Goal: Task Accomplishment & Management: Manage account settings

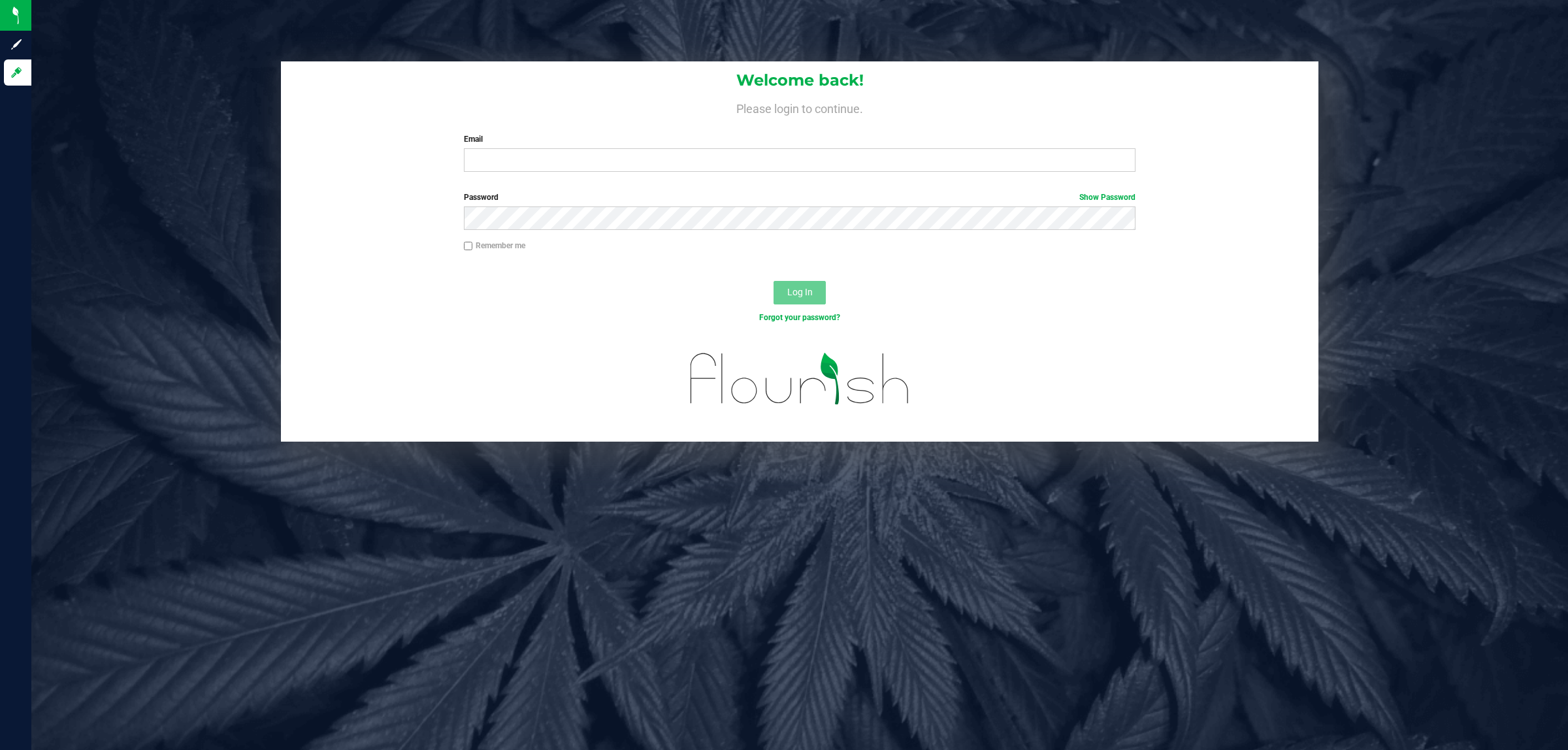
click at [536, 164] on input "Email" at bounding box center [799, 160] width 672 height 24
type input "[EMAIL_ADDRESS][DOMAIN_NAME]"
click at [774, 281] on button "Log In" at bounding box center [799, 293] width 52 height 24
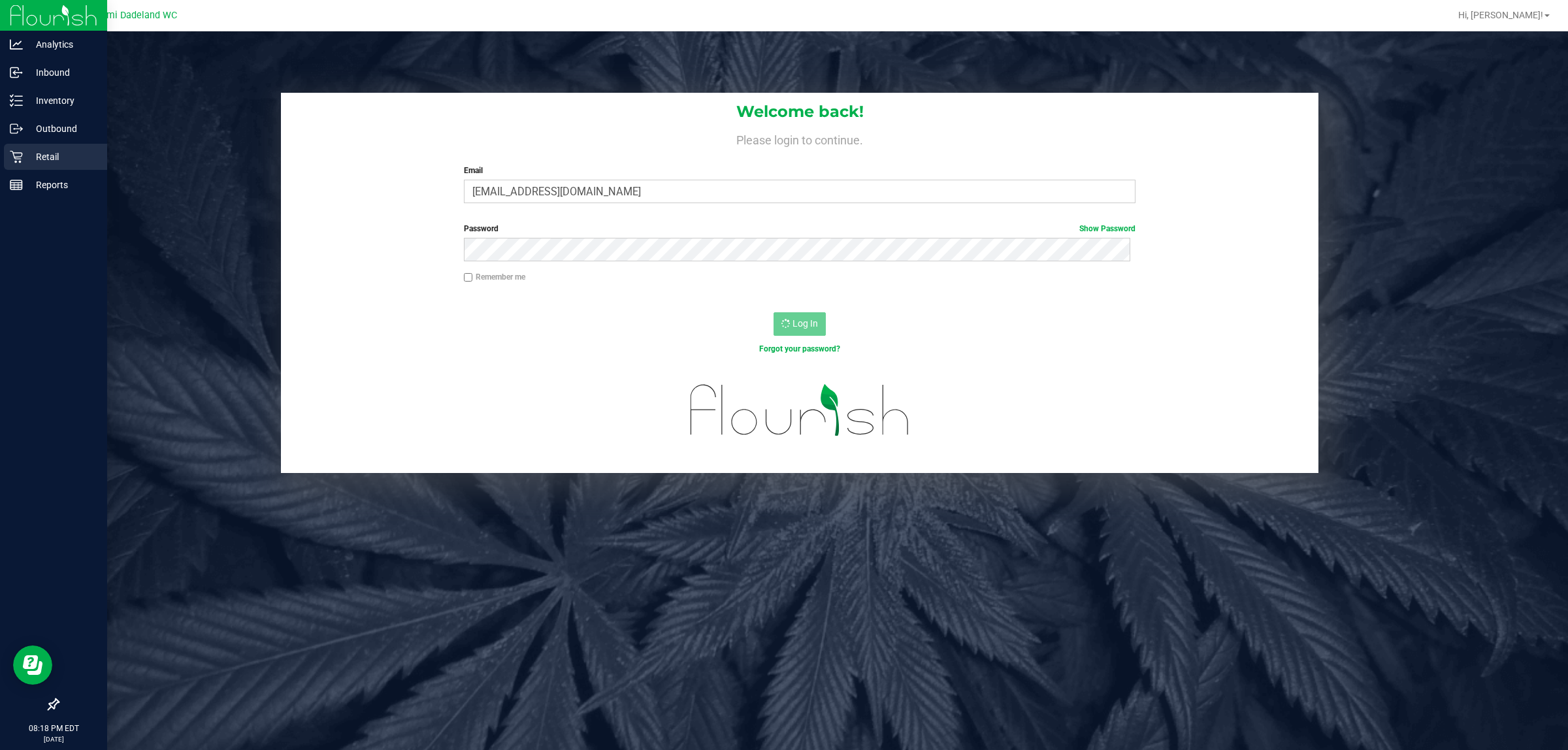
click at [49, 161] on p "Retail" at bounding box center [62, 157] width 78 height 15
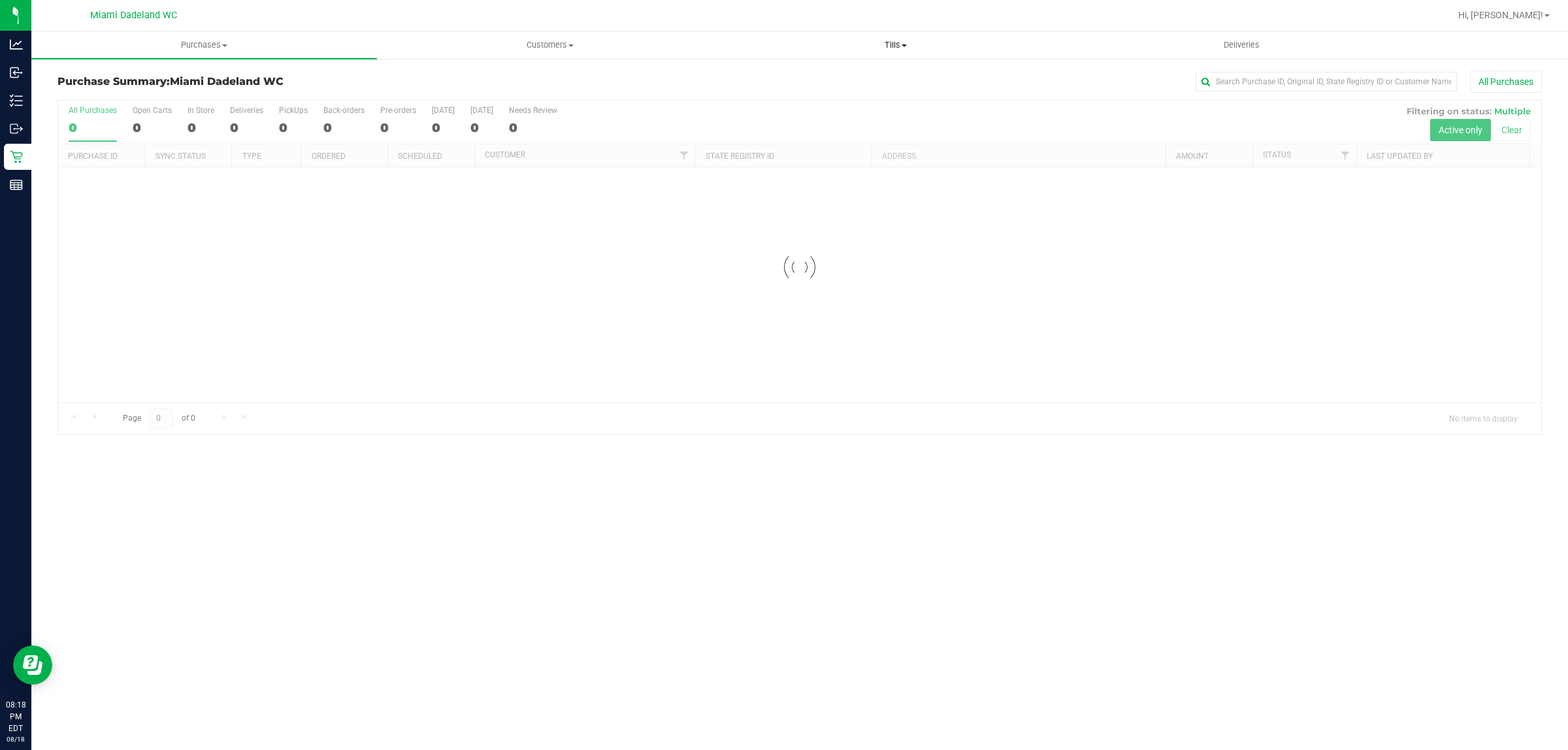
click at [905, 44] on span at bounding box center [904, 45] width 5 height 3
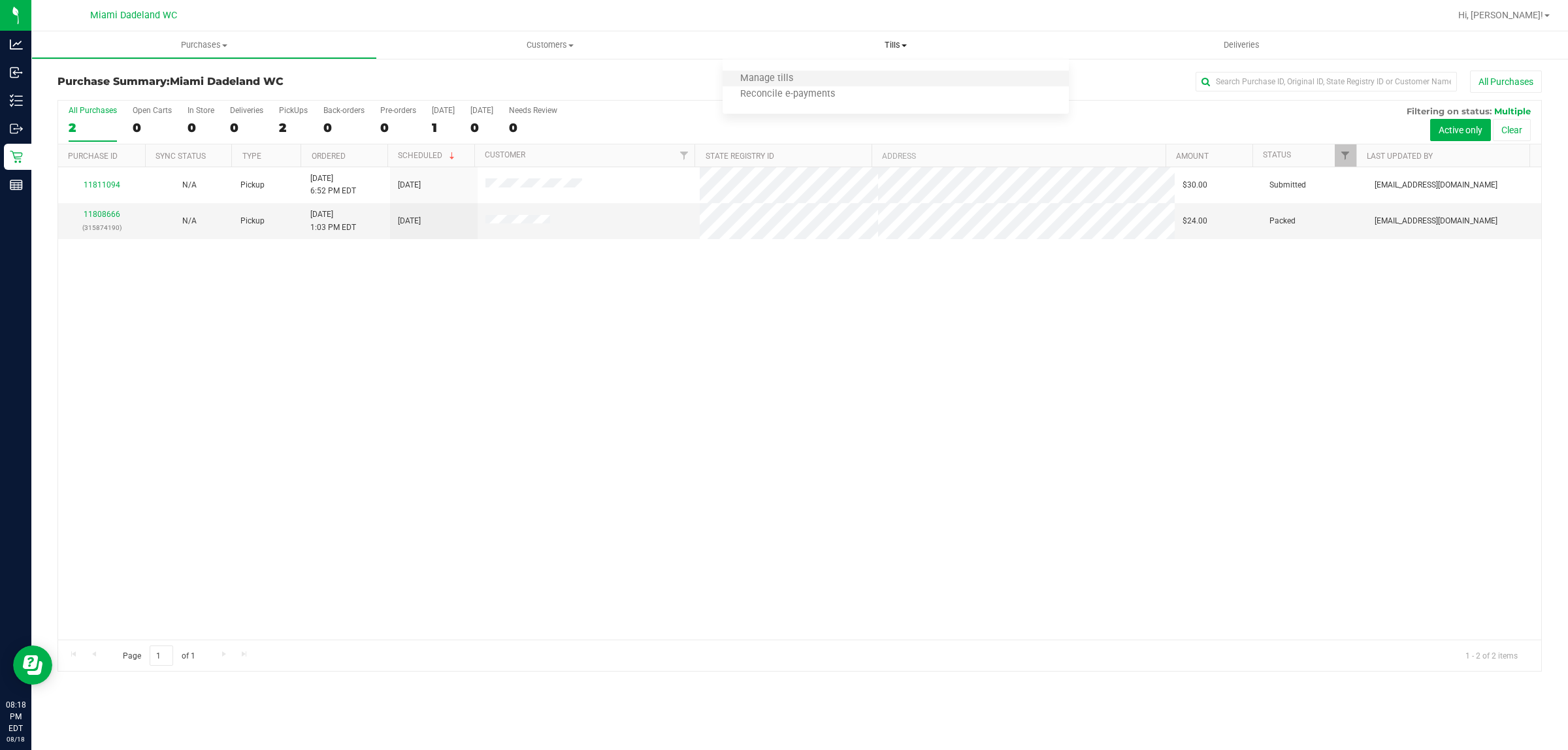
click at [821, 80] on li "Manage tills" at bounding box center [896, 79] width 346 height 15
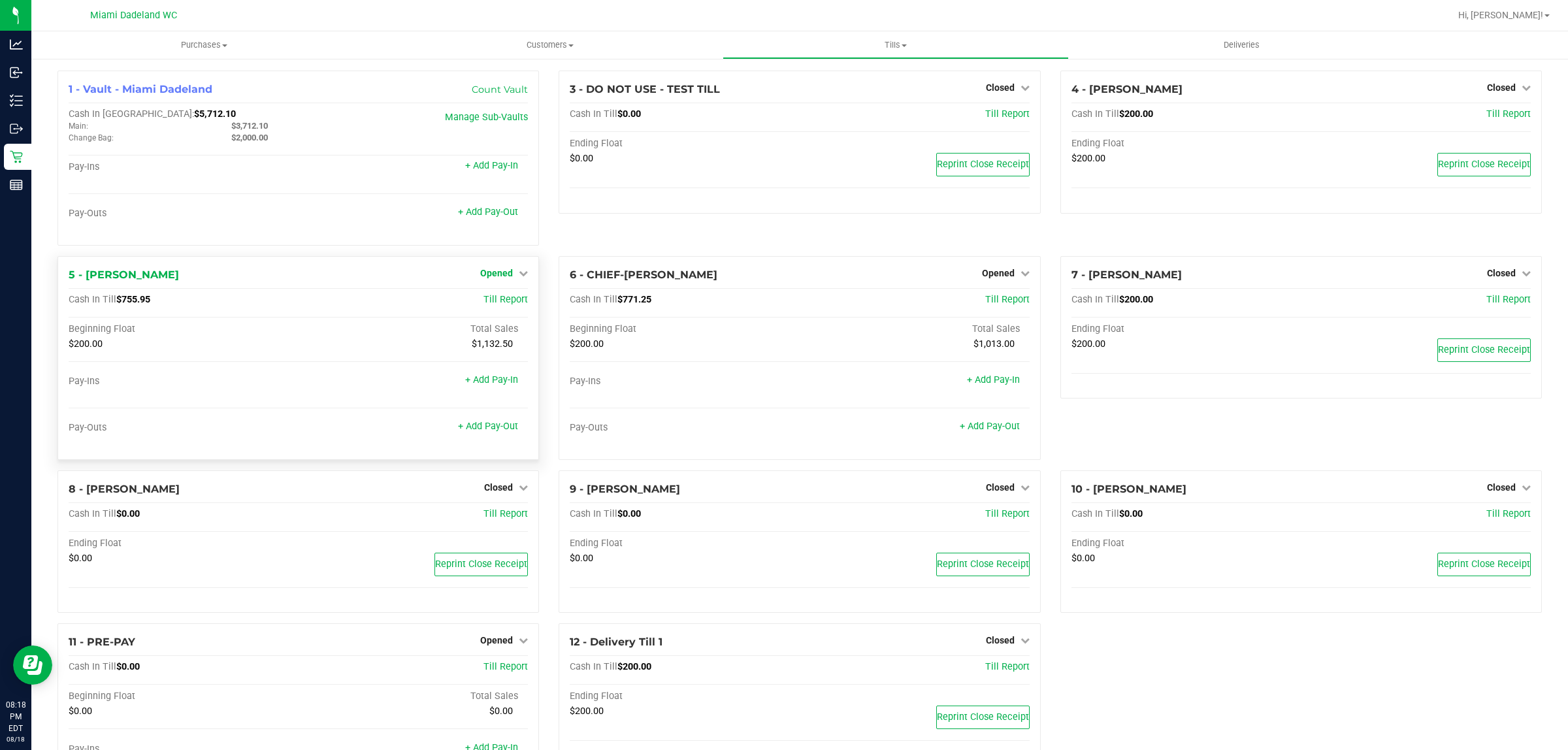
click at [480, 270] on span "Opened" at bounding box center [496, 273] width 32 height 10
click at [494, 302] on link "Close Till" at bounding box center [498, 300] width 35 height 10
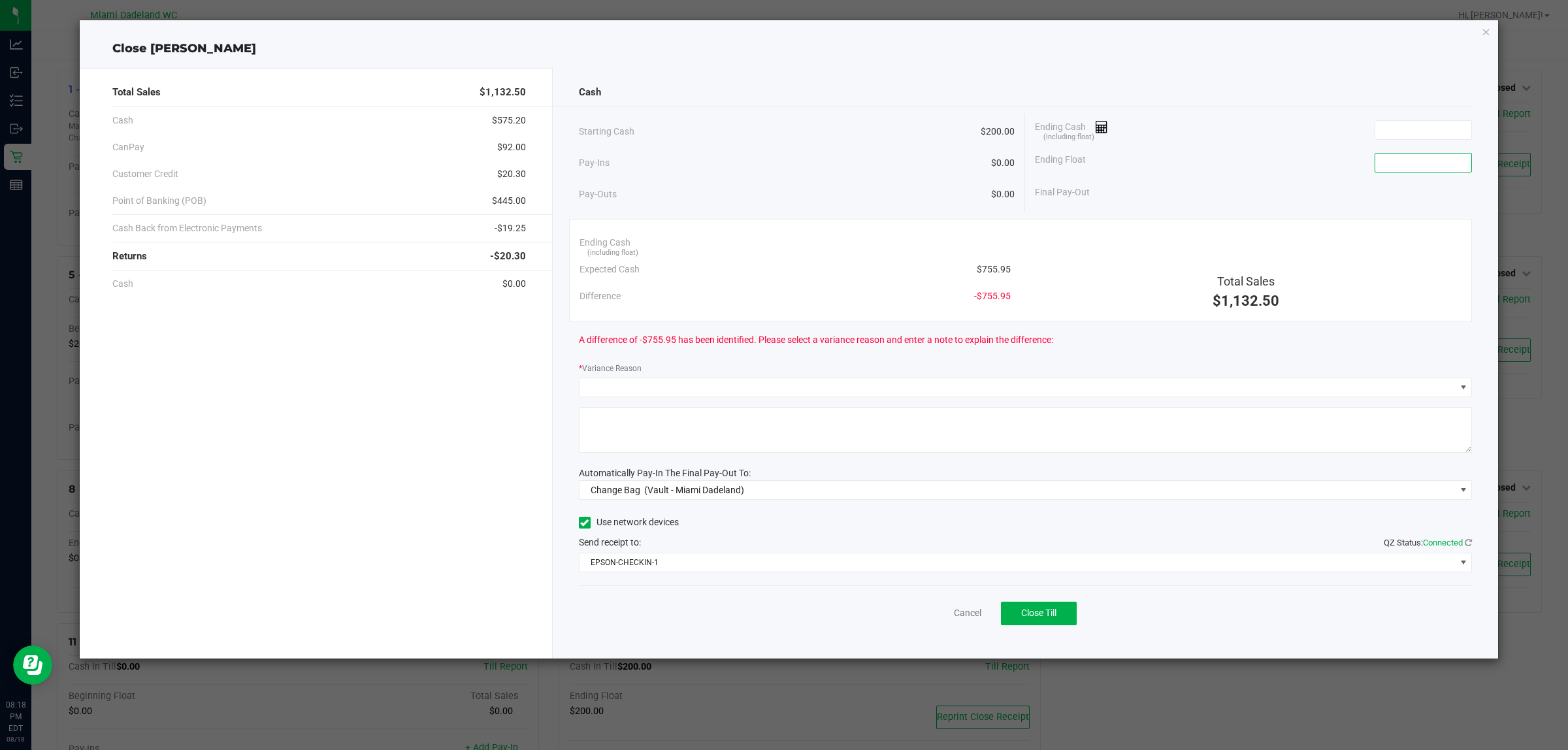
click at [1439, 164] on input at bounding box center [1423, 162] width 96 height 18
type input "$200.00"
click at [1377, 135] on input at bounding box center [1423, 130] width 96 height 18
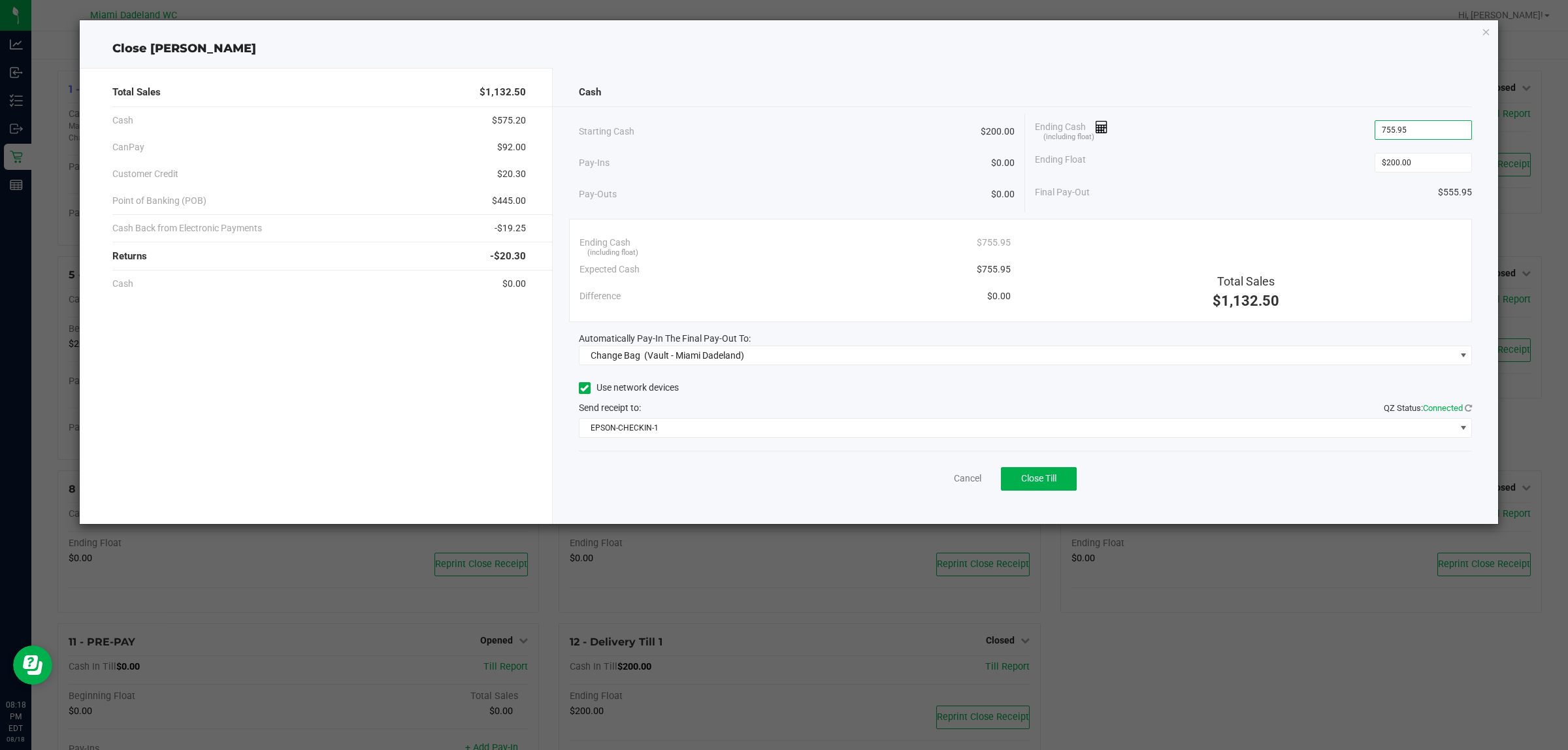
type input "$755.95"
click at [1283, 147] on div "Ending Float $200.00" at bounding box center [1253, 163] width 437 height 32
click at [1202, 362] on span "Change Bag (Vault - Miami Dadeland)" at bounding box center [1017, 355] width 876 height 18
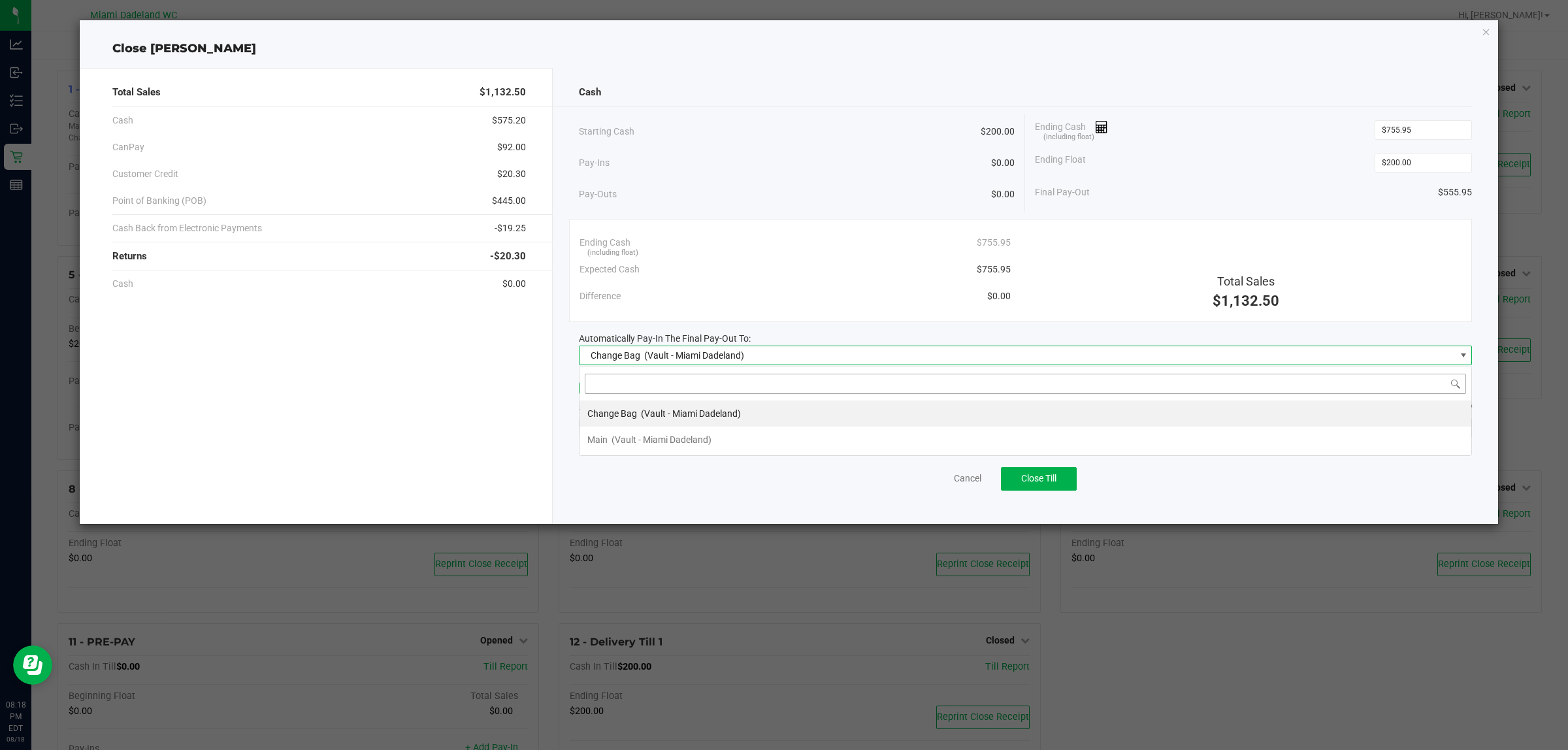
scroll to position [20, 893]
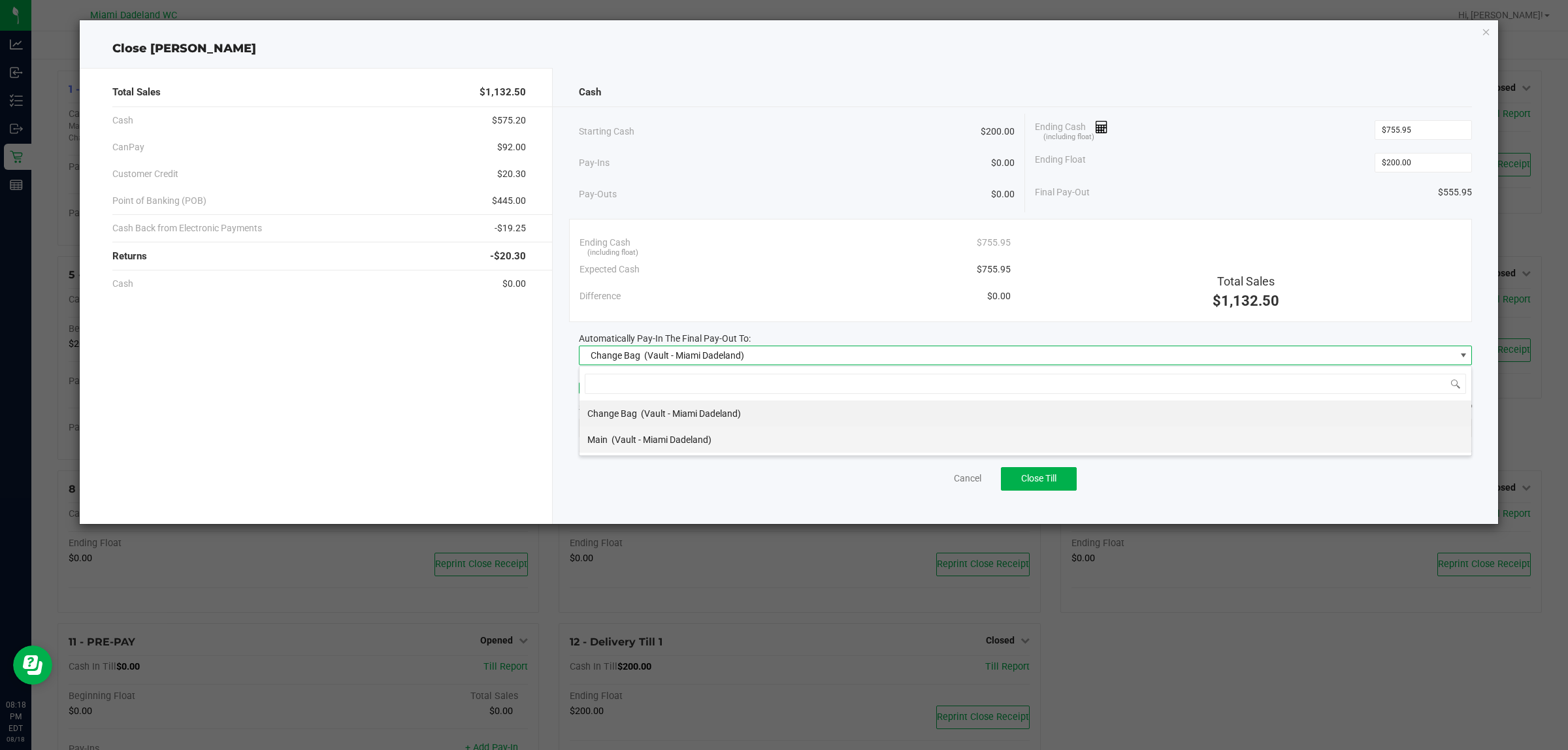
click at [1005, 441] on li "Main (Vault - [GEOGRAPHIC_DATA])" at bounding box center [1025, 440] width 891 height 26
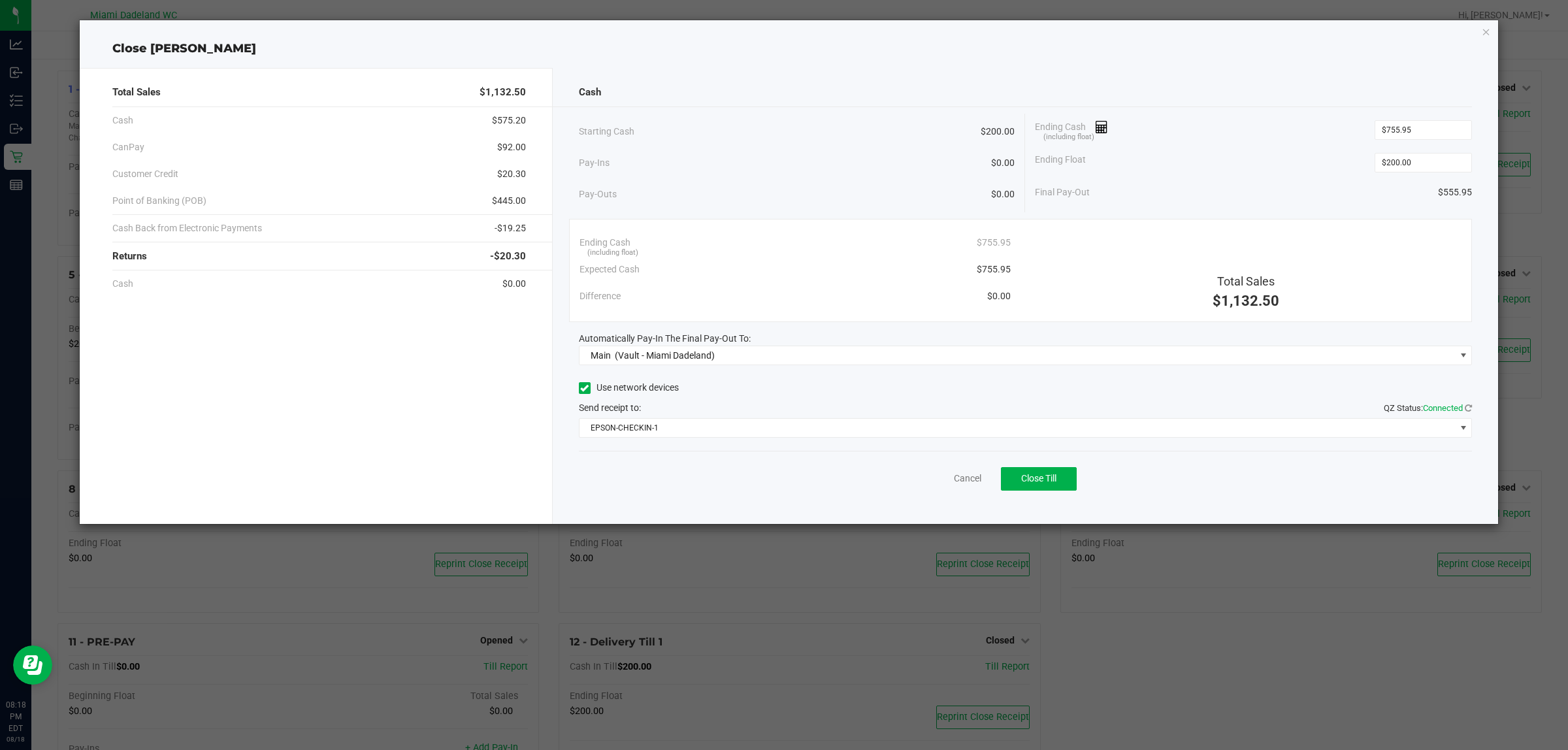
click at [836, 248] on div "Ending Cash (including float) $755.95" at bounding box center [795, 242] width 431 height 26
click at [808, 141] on div "Starting Cash $200.00" at bounding box center [797, 131] width 436 height 36
click at [687, 432] on span "EPSON-CHECKIN-1" at bounding box center [1017, 427] width 876 height 18
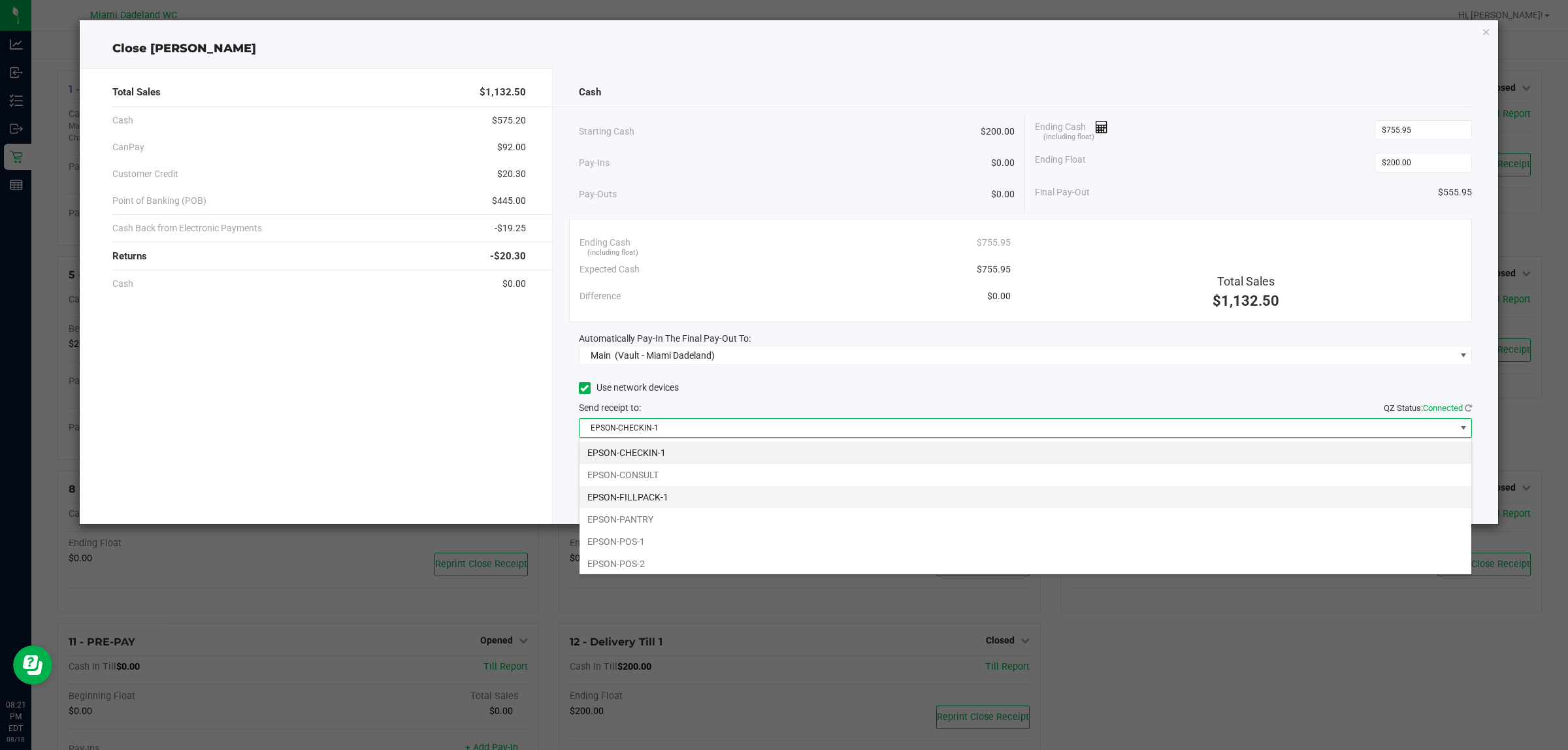
click at [682, 490] on li "EPSON-FILLPACK-1" at bounding box center [1025, 497] width 891 height 22
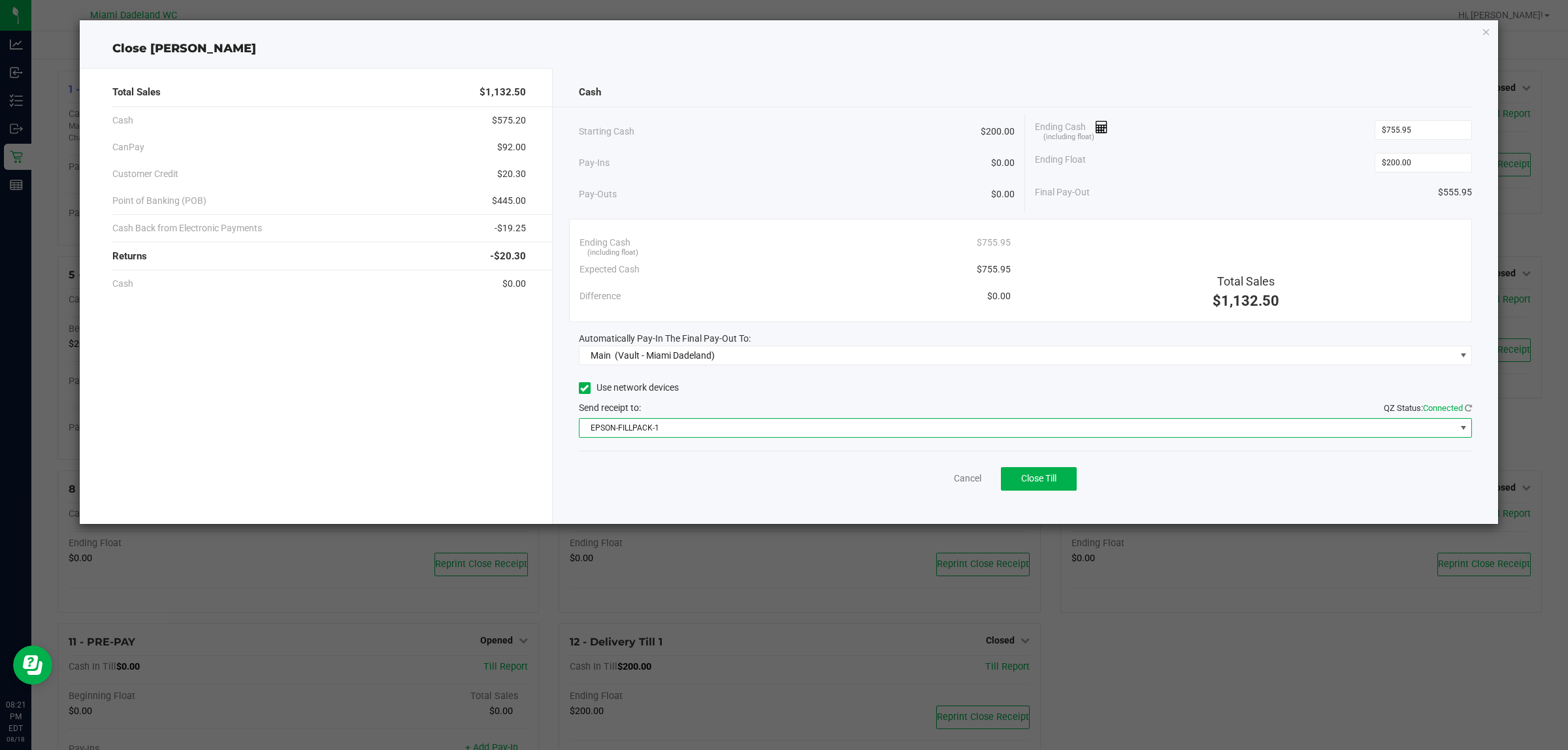
click at [1044, 467] on div "Cancel Close Till" at bounding box center [1025, 476] width 894 height 50
click at [1052, 488] on button "Close Till" at bounding box center [1038, 479] width 76 height 24
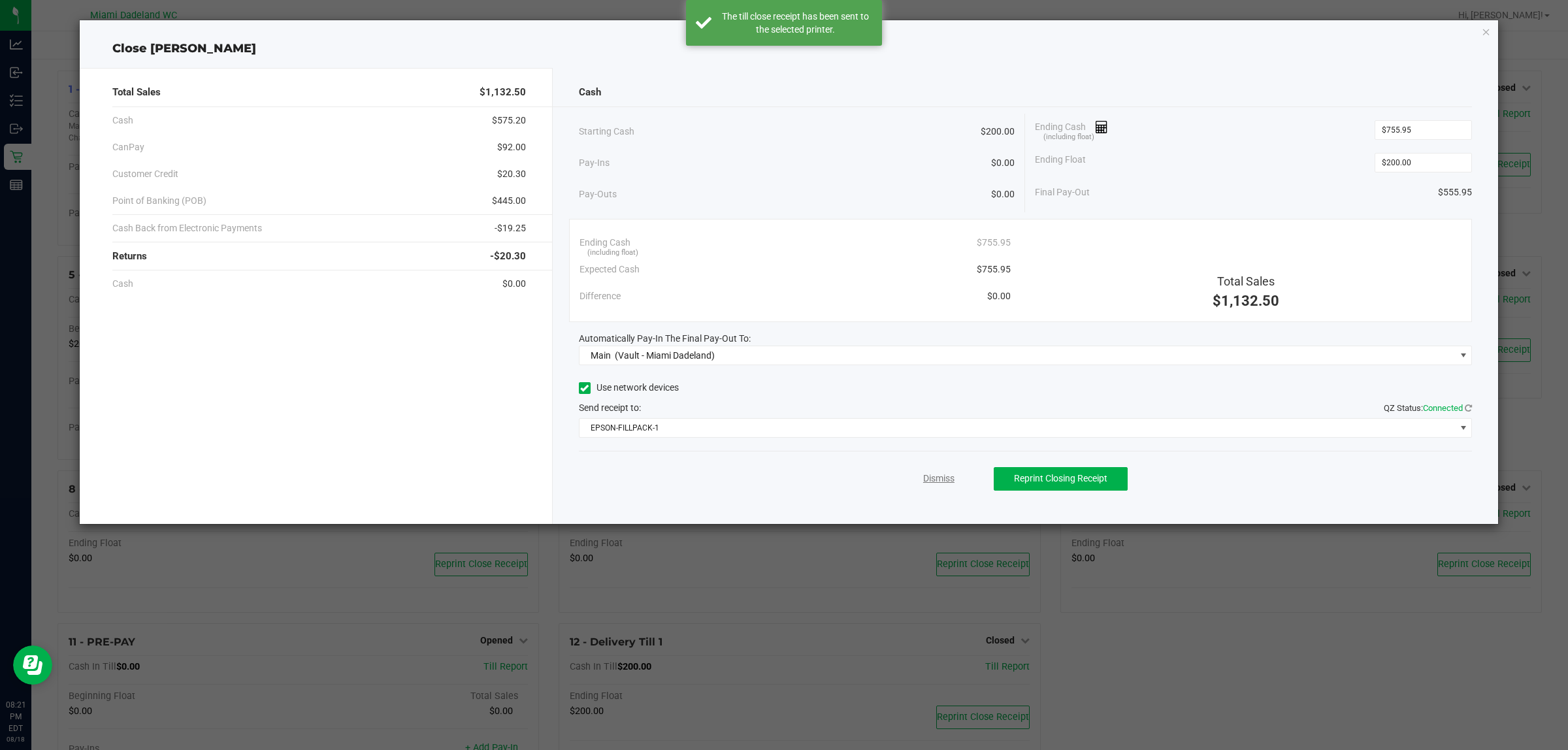
click at [939, 476] on link "Dismiss" at bounding box center [938, 478] width 32 height 14
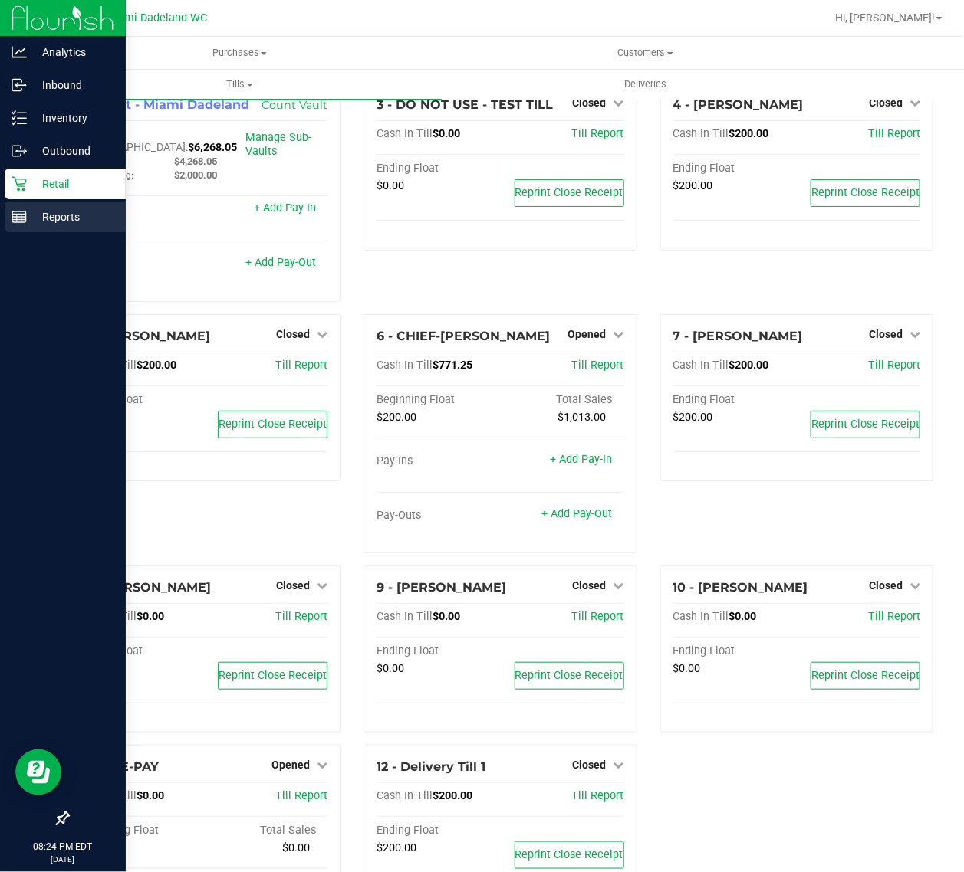
click at [12, 205] on div "Reports" at bounding box center [65, 217] width 121 height 31
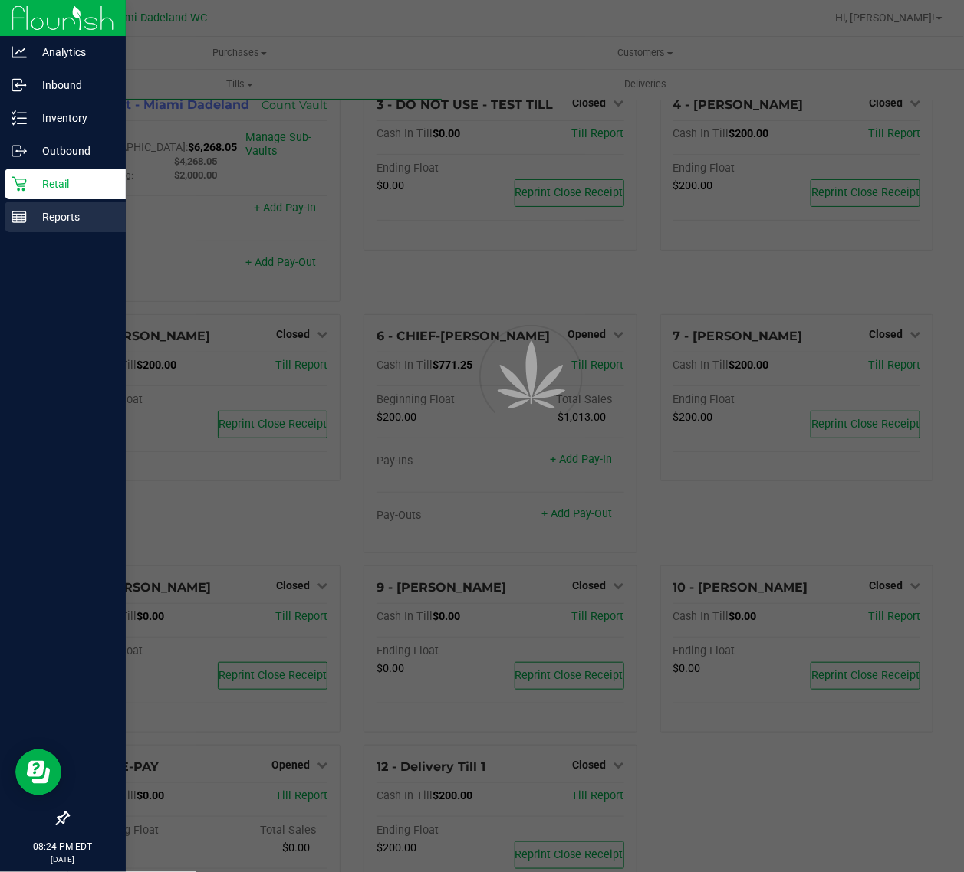
click at [41, 217] on p "Reports" at bounding box center [73, 217] width 92 height 18
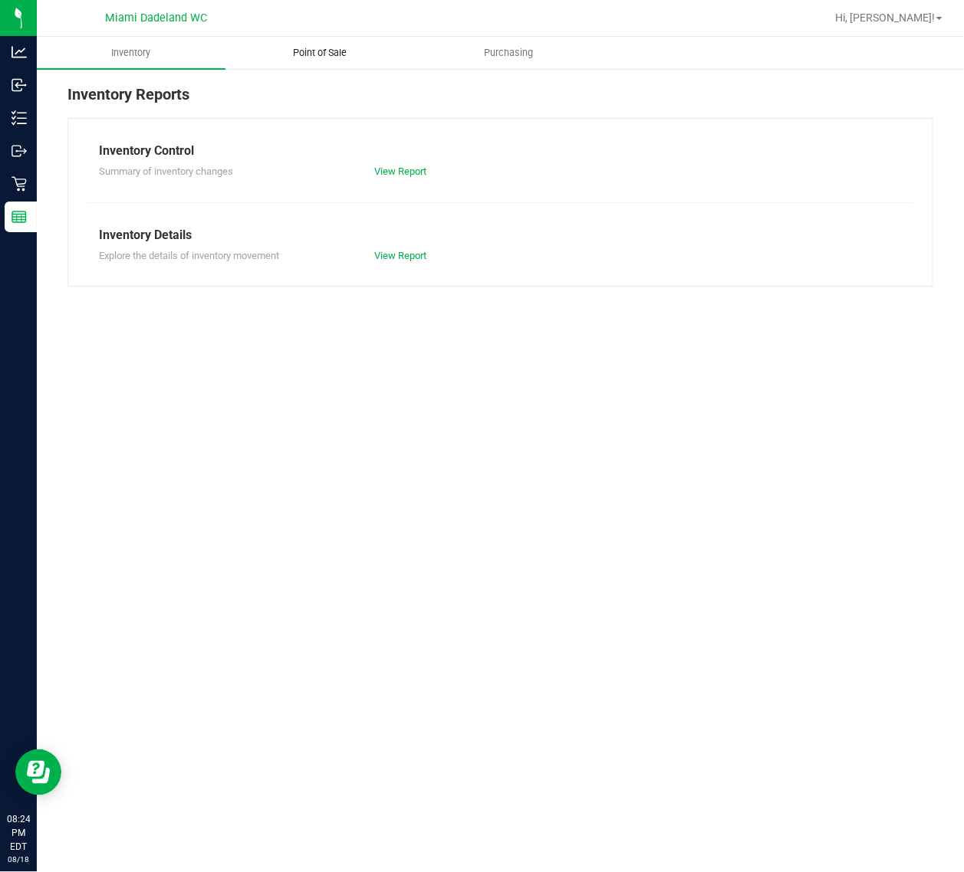
click at [343, 48] on span "Point of Sale" at bounding box center [319, 53] width 95 height 14
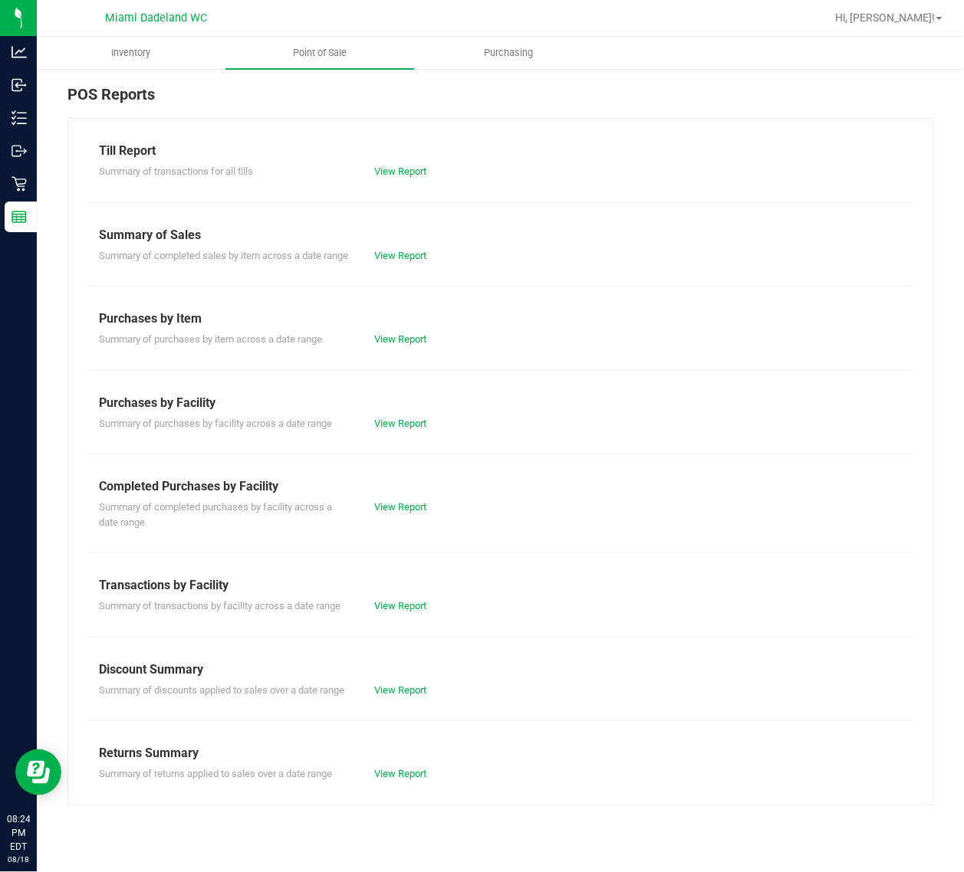
click at [389, 515] on div "View Report" at bounding box center [432, 507] width 138 height 15
click at [399, 513] on link "View Report" at bounding box center [400, 506] width 52 height 11
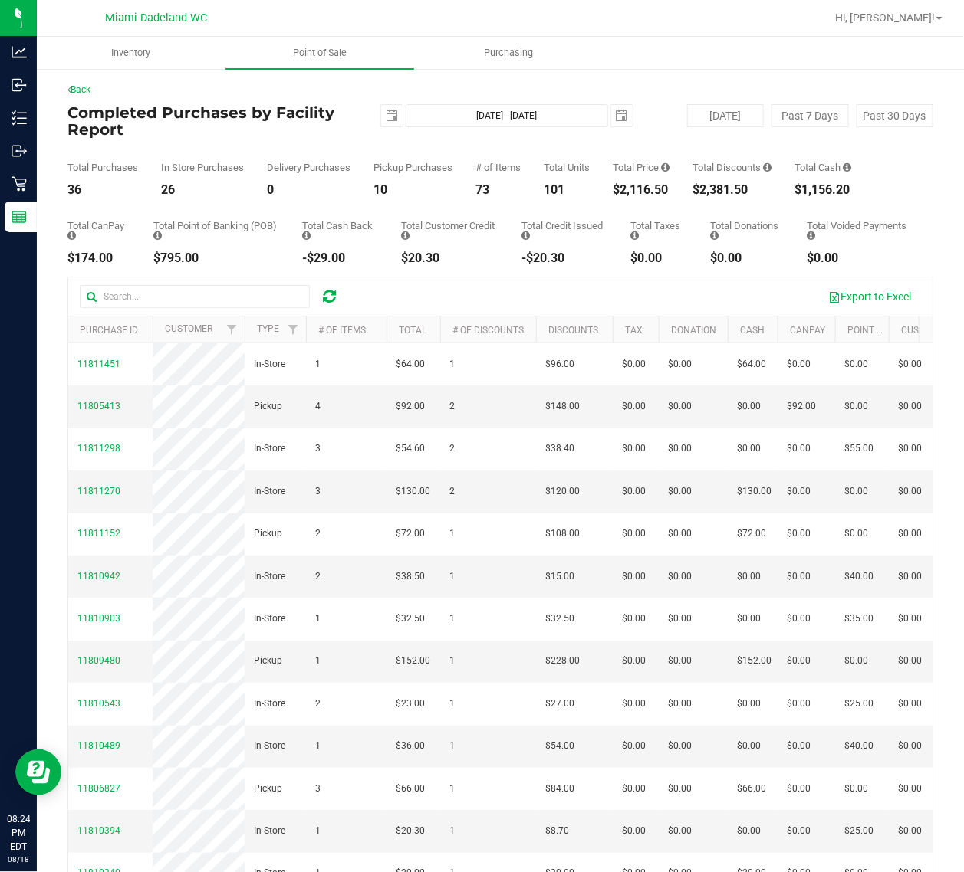
click at [301, 120] on h4 "Completed Purchases by Facility Report" at bounding box center [211, 121] width 288 height 34
click at [232, 128] on h4 "Completed Purchases by Facility Report" at bounding box center [211, 121] width 288 height 34
click at [386, 116] on span "select" at bounding box center [392, 116] width 12 height 12
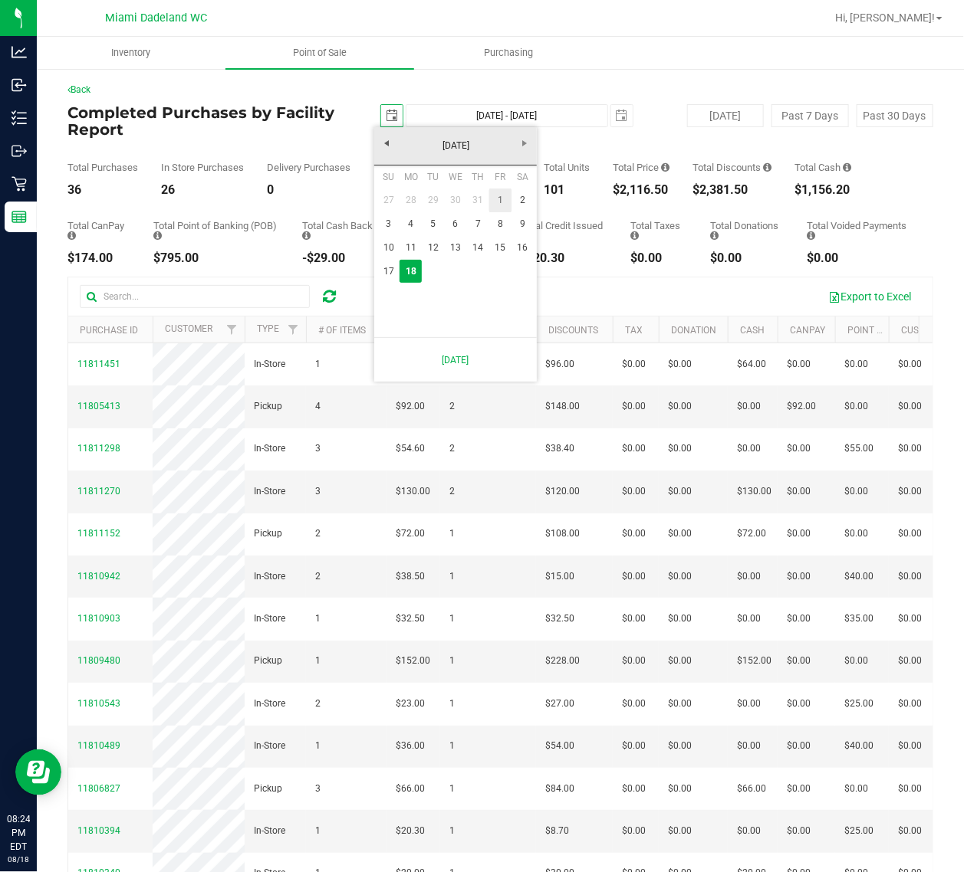
click at [498, 201] on link "1" at bounding box center [500, 201] width 22 height 24
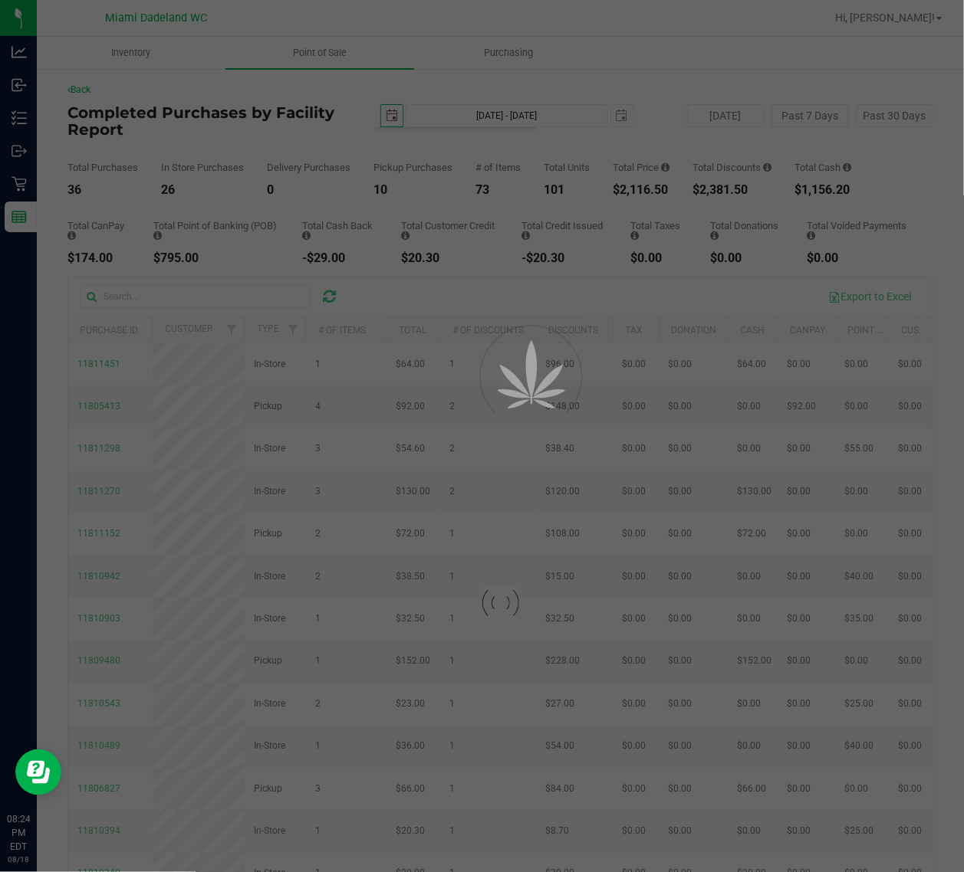
type input "[DATE]"
type input "[DATE] - [DATE]"
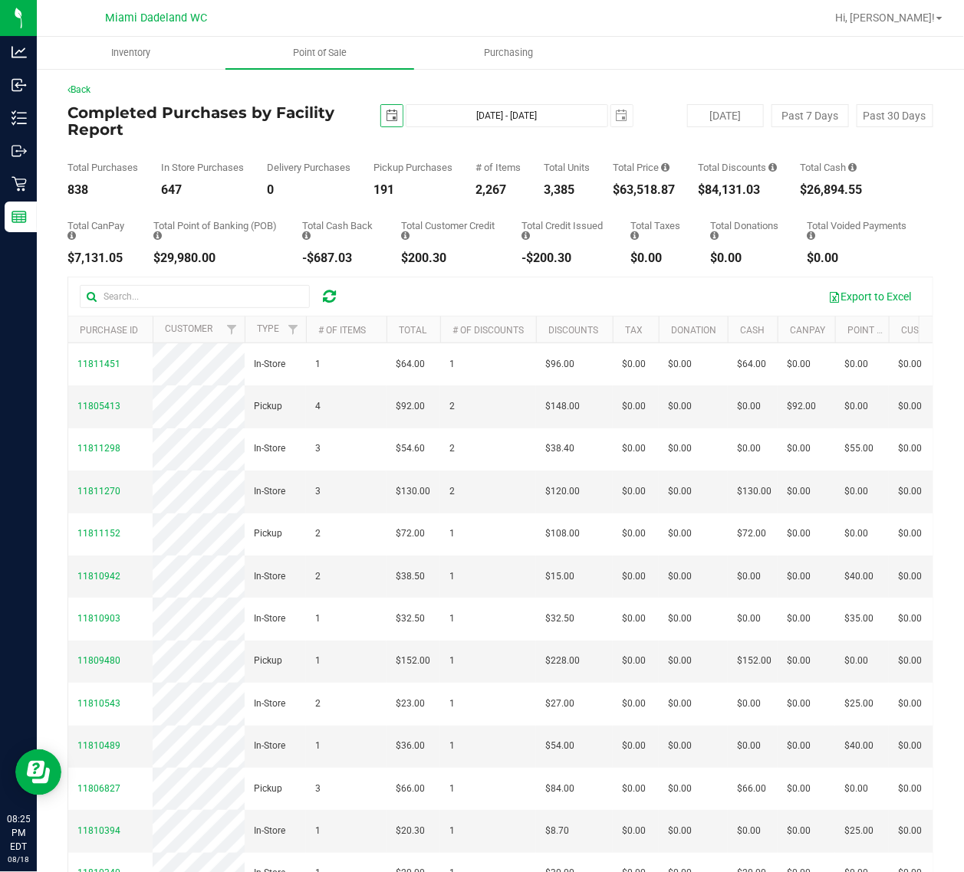
click at [386, 120] on span "select" at bounding box center [392, 116] width 12 height 12
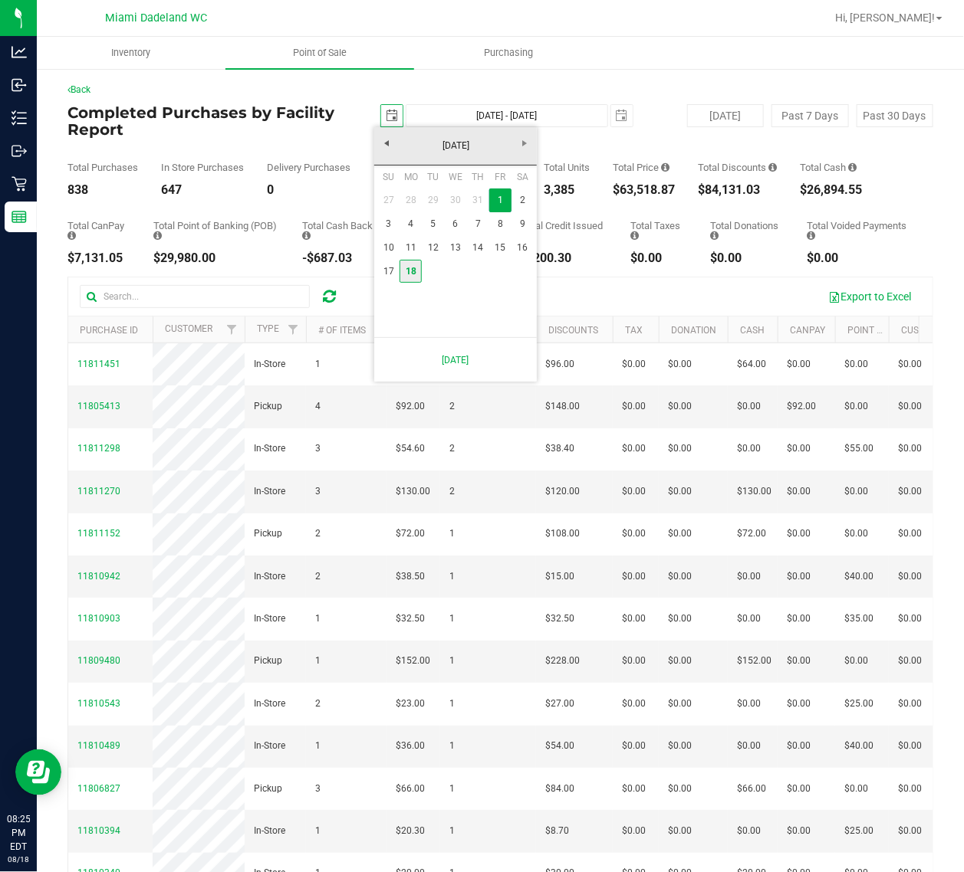
click at [407, 280] on link "18" at bounding box center [410, 272] width 22 height 24
type input "[DATE]"
type input "[DATE] - [DATE]"
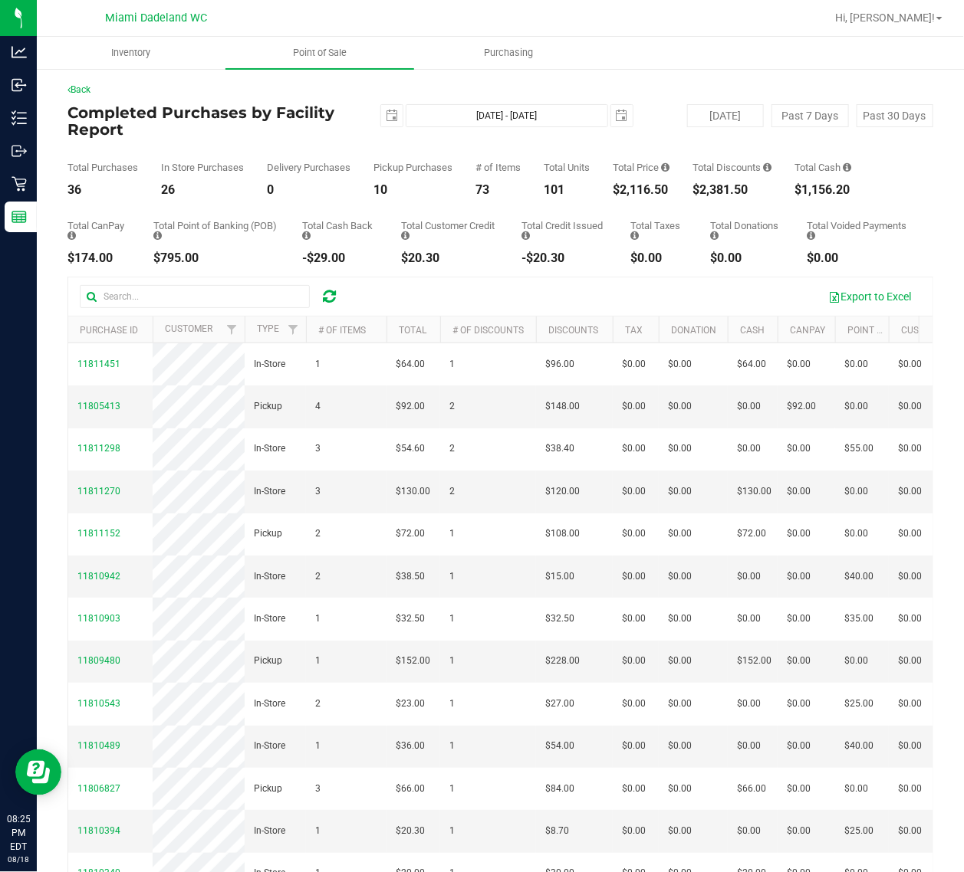
click at [138, 182] on div "Total Purchases 36" at bounding box center [102, 180] width 71 height 34
click at [447, 200] on div "Total CanPay $174.00 Total Point of Banking (POB) $795.00 Total Cash Back -$29.…" at bounding box center [499, 230] width 865 height 68
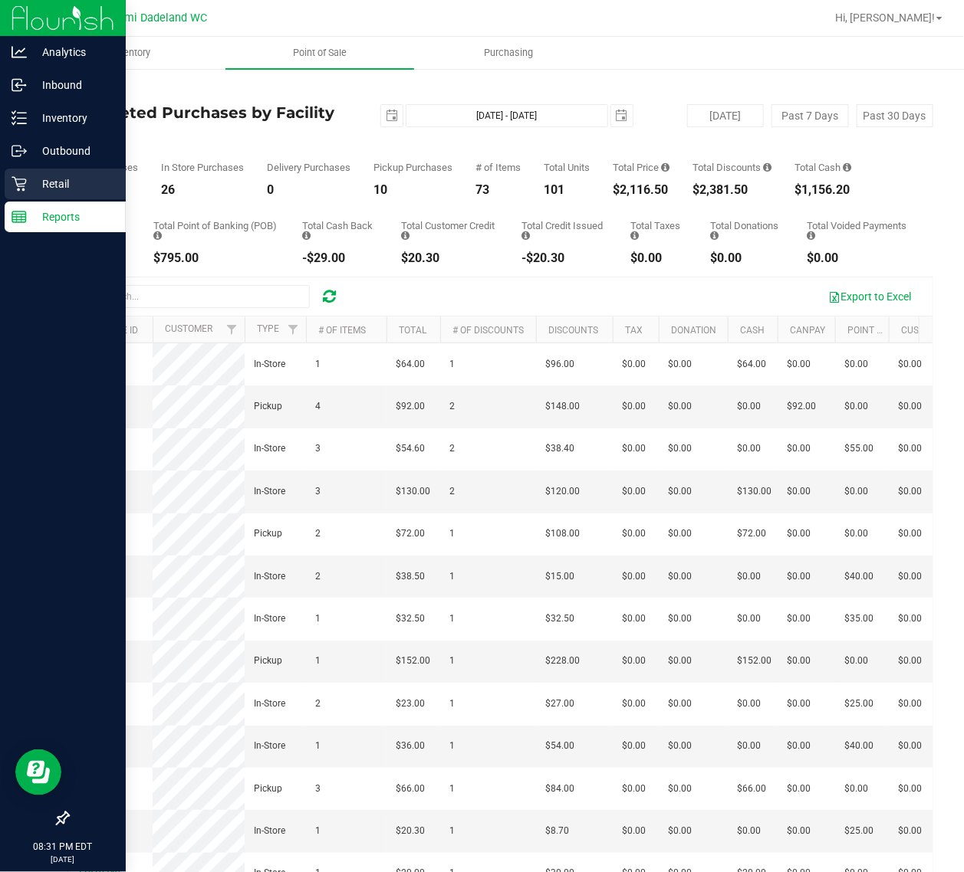
click at [32, 184] on p "Retail" at bounding box center [73, 184] width 92 height 18
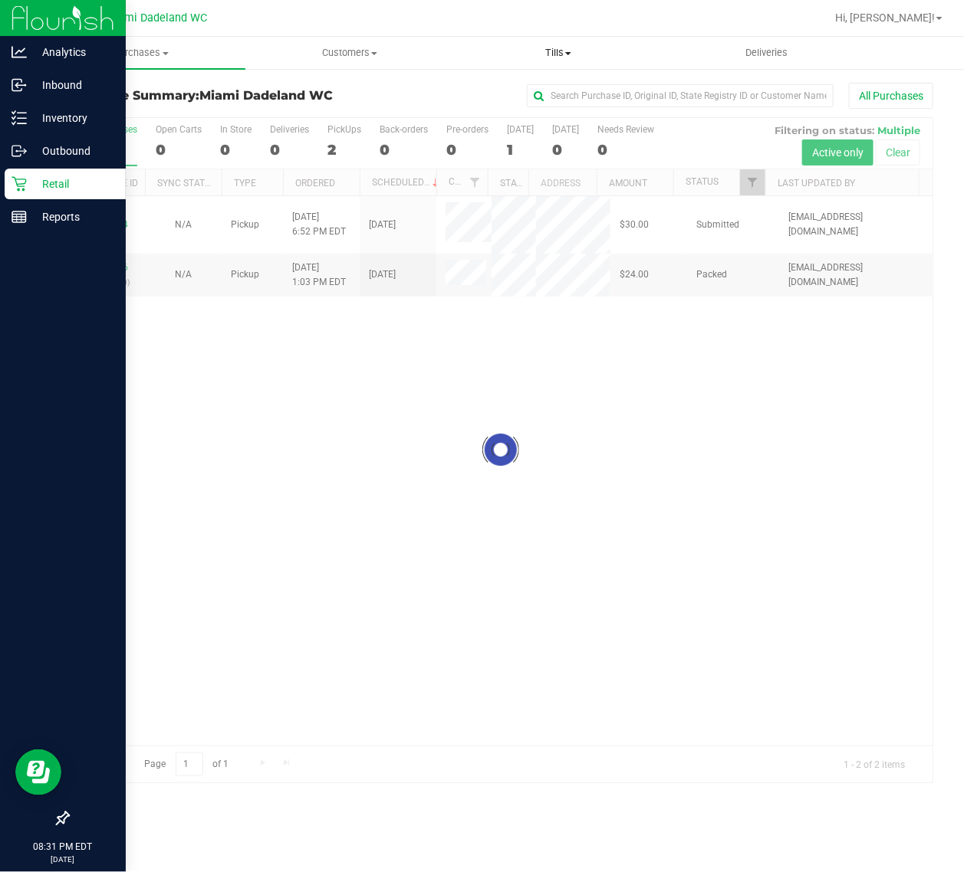
click at [548, 61] on uib-tab-heading "Tills Manage tills Reconcile e-payments" at bounding box center [558, 53] width 207 height 31
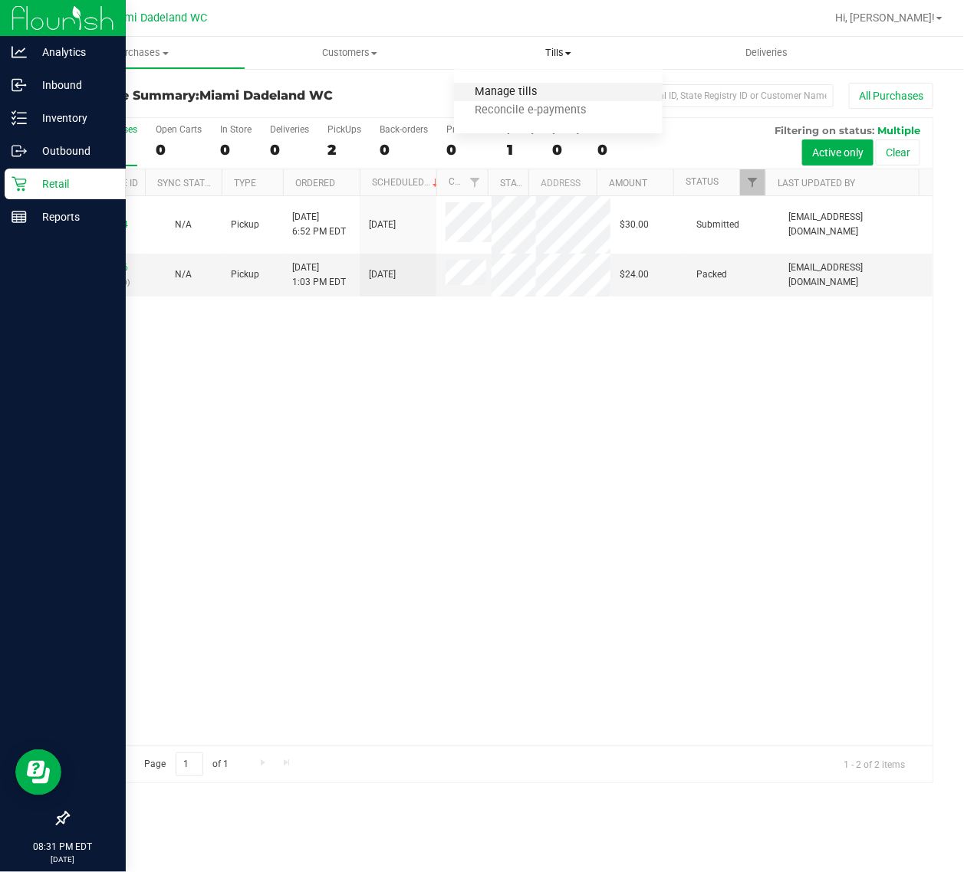
click at [520, 87] on span "Manage tills" at bounding box center [505, 92] width 103 height 13
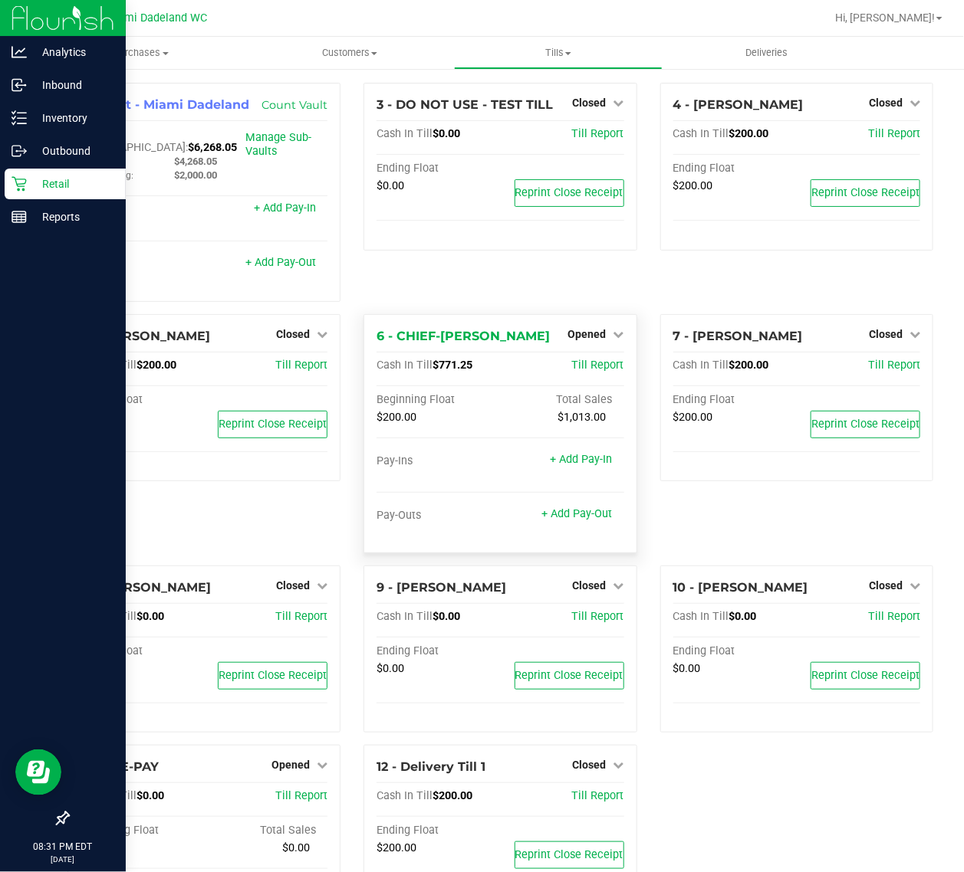
click at [593, 325] on div "Opened" at bounding box center [596, 334] width 56 height 18
click at [579, 328] on span "Opened" at bounding box center [587, 334] width 38 height 12
click at [573, 360] on link "Close Till" at bounding box center [588, 366] width 41 height 12
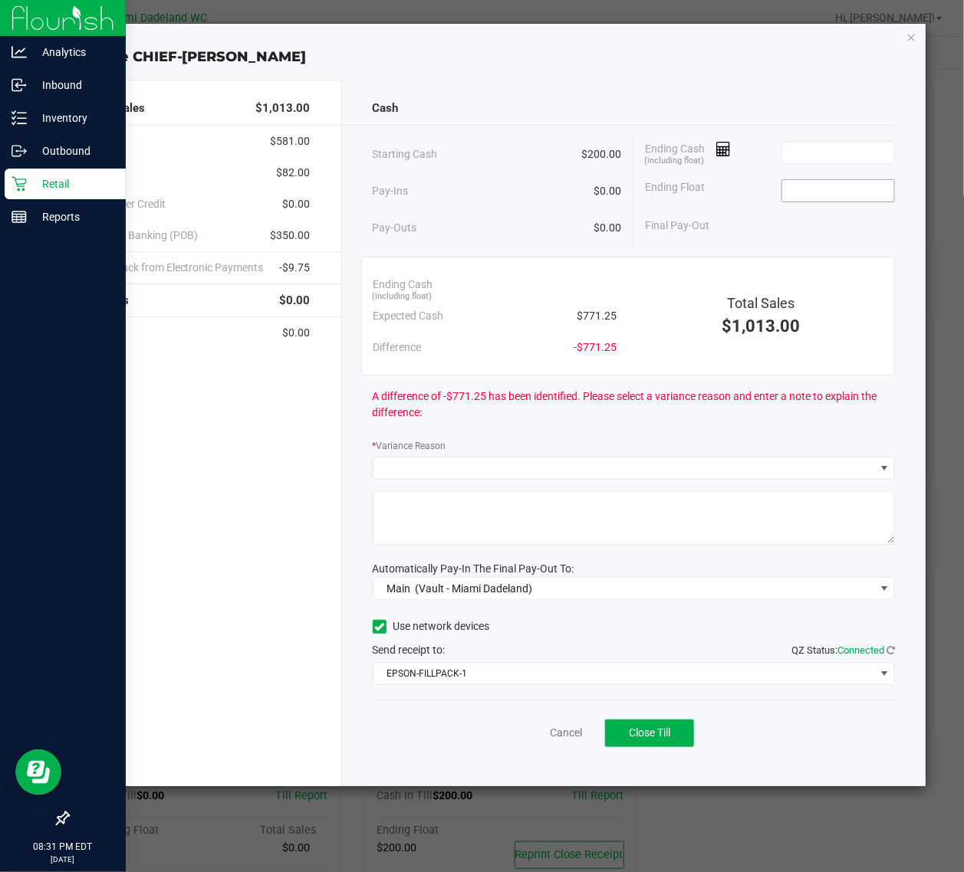
click at [856, 186] on input at bounding box center [838, 190] width 113 height 21
type input "$200.00"
click at [840, 159] on input at bounding box center [838, 152] width 113 height 21
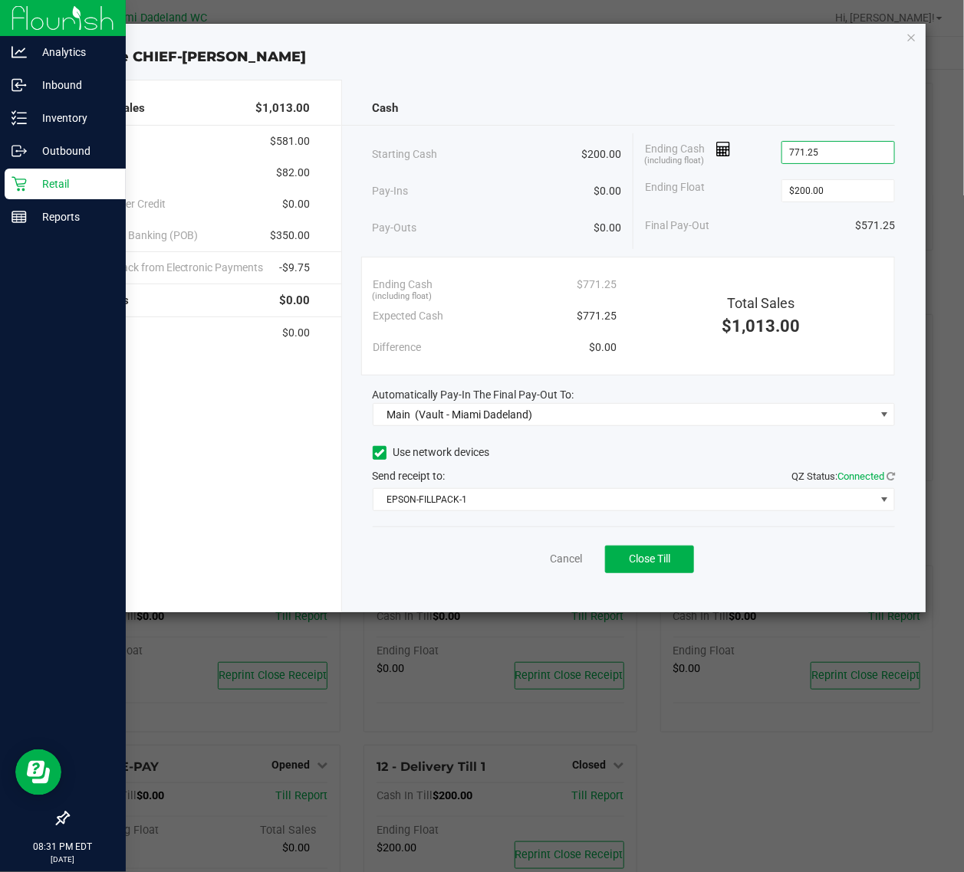
type input "$771.25"
click at [741, 163] on div "Ending Cash (including float) $771.25" at bounding box center [770, 152] width 250 height 38
click at [629, 557] on span "Close Till" at bounding box center [649, 559] width 41 height 12
click at [531, 562] on link "Dismiss" at bounding box center [532, 559] width 37 height 16
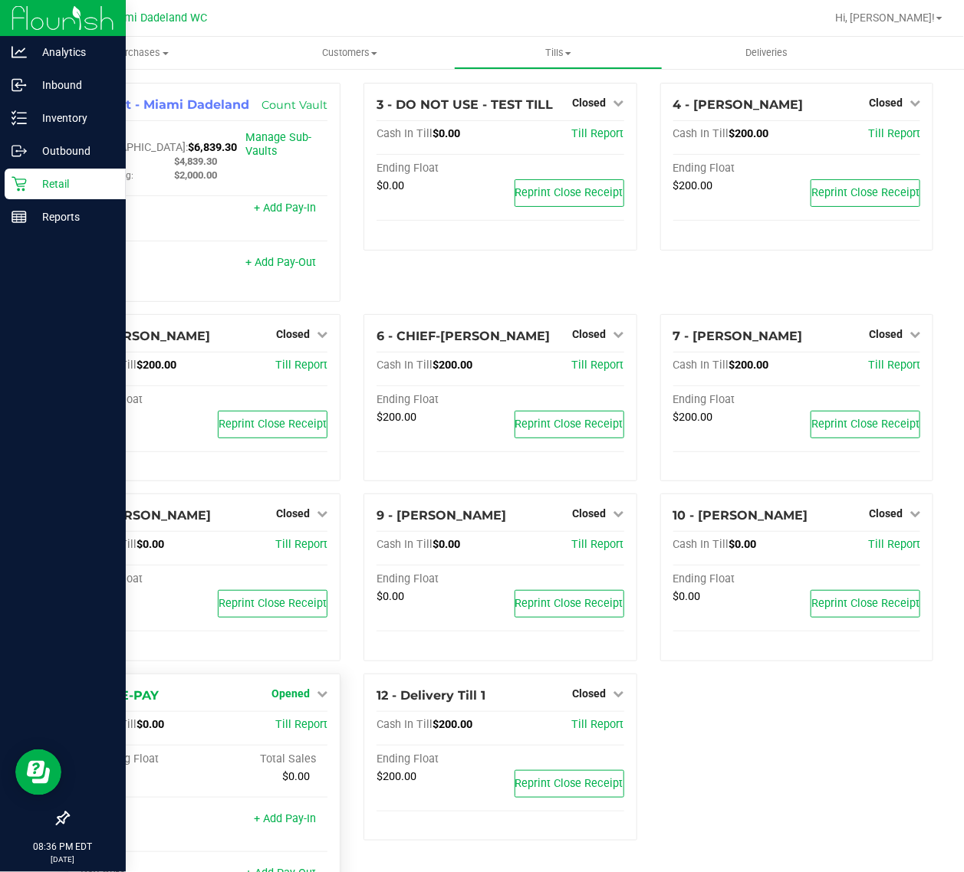
click at [274, 688] on span "Opened" at bounding box center [290, 694] width 38 height 12
click at [291, 719] on link "Close Till" at bounding box center [292, 725] width 41 height 12
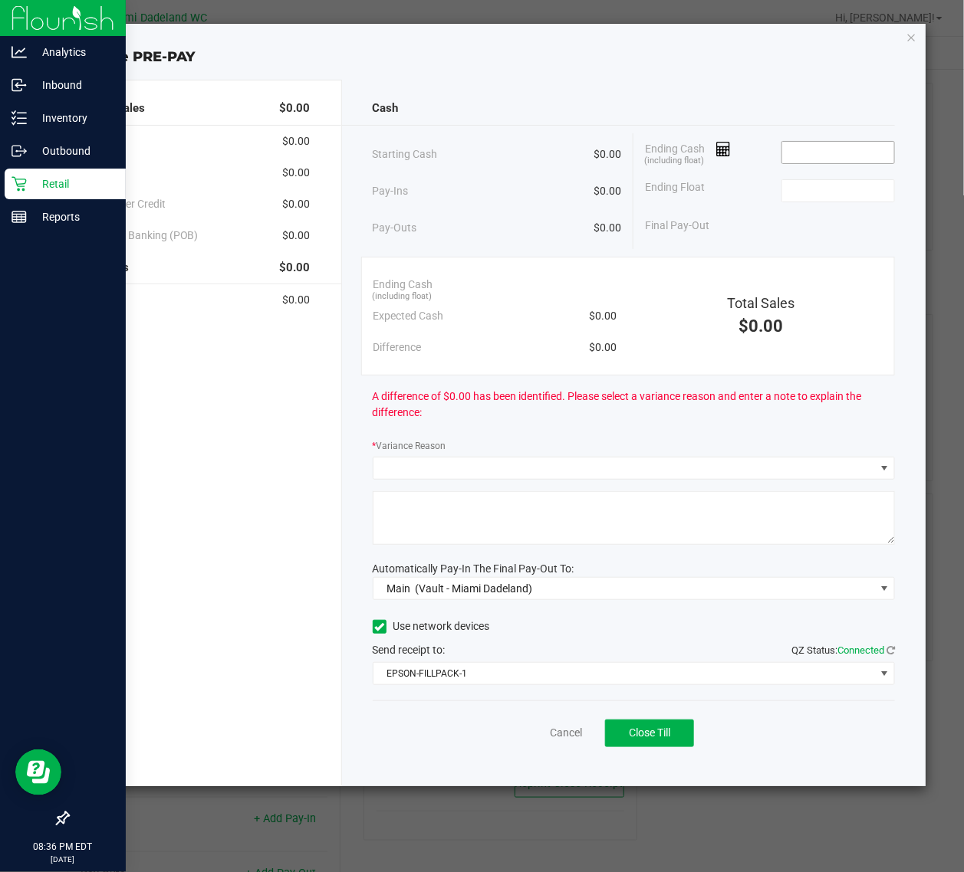
drag, startPoint x: 800, startPoint y: 162, endPoint x: 814, endPoint y: 159, distance: 14.7
click at [803, 162] on input at bounding box center [838, 152] width 113 height 21
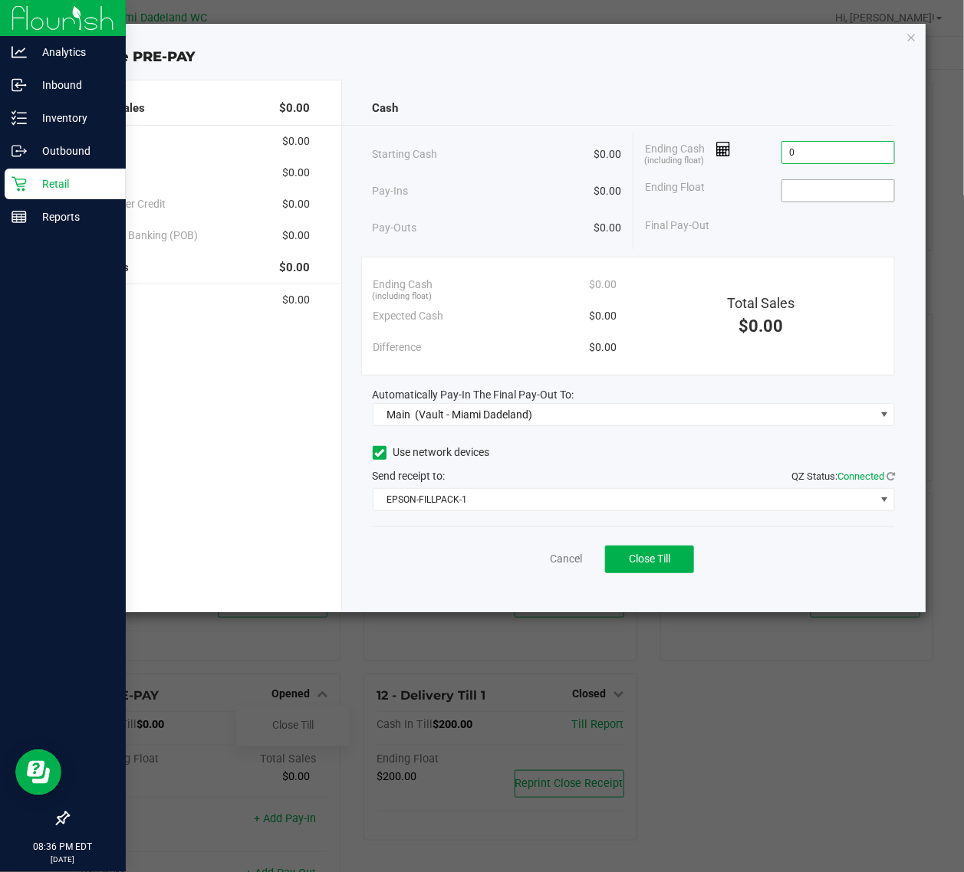
type input "$0.00"
click at [833, 194] on input at bounding box center [838, 190] width 113 height 21
type input "$0.00"
click at [706, 178] on div "Ending Float $0.00" at bounding box center [770, 191] width 250 height 38
click at [653, 556] on span "Close Till" at bounding box center [649, 559] width 41 height 12
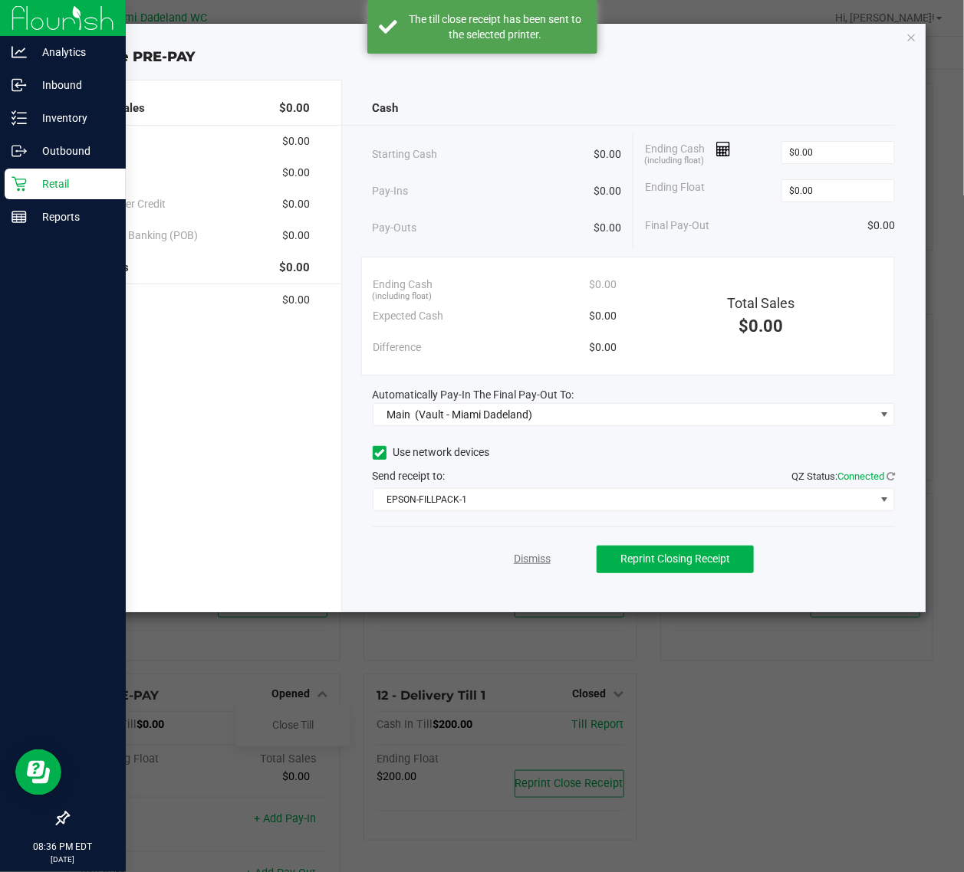
click at [533, 563] on link "Dismiss" at bounding box center [532, 559] width 37 height 16
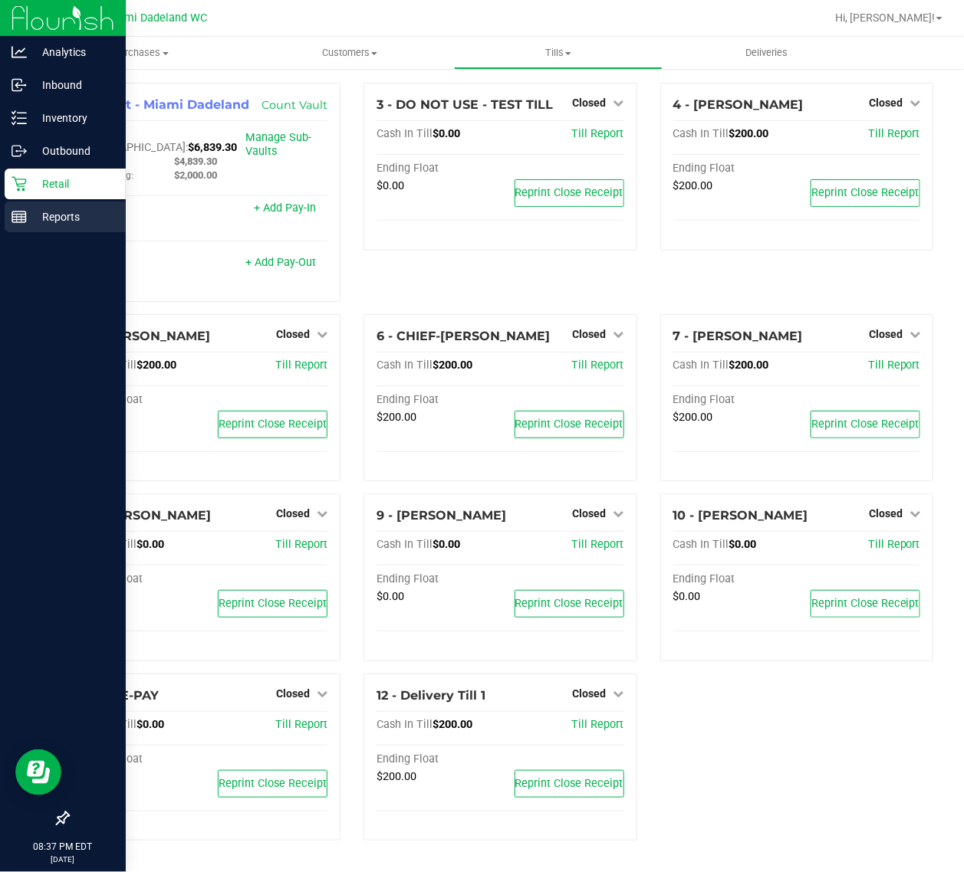
click at [32, 224] on p "Reports" at bounding box center [73, 217] width 92 height 18
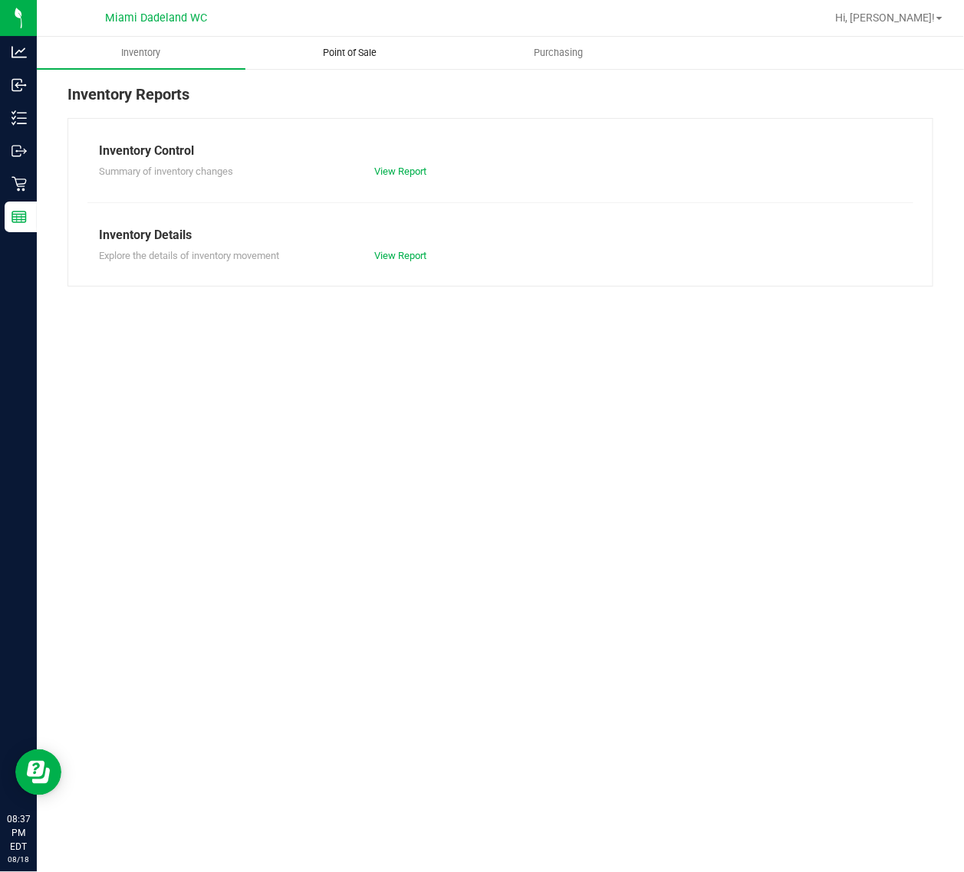
click at [358, 60] on uib-tab-heading "Point of Sale" at bounding box center [349, 53] width 207 height 31
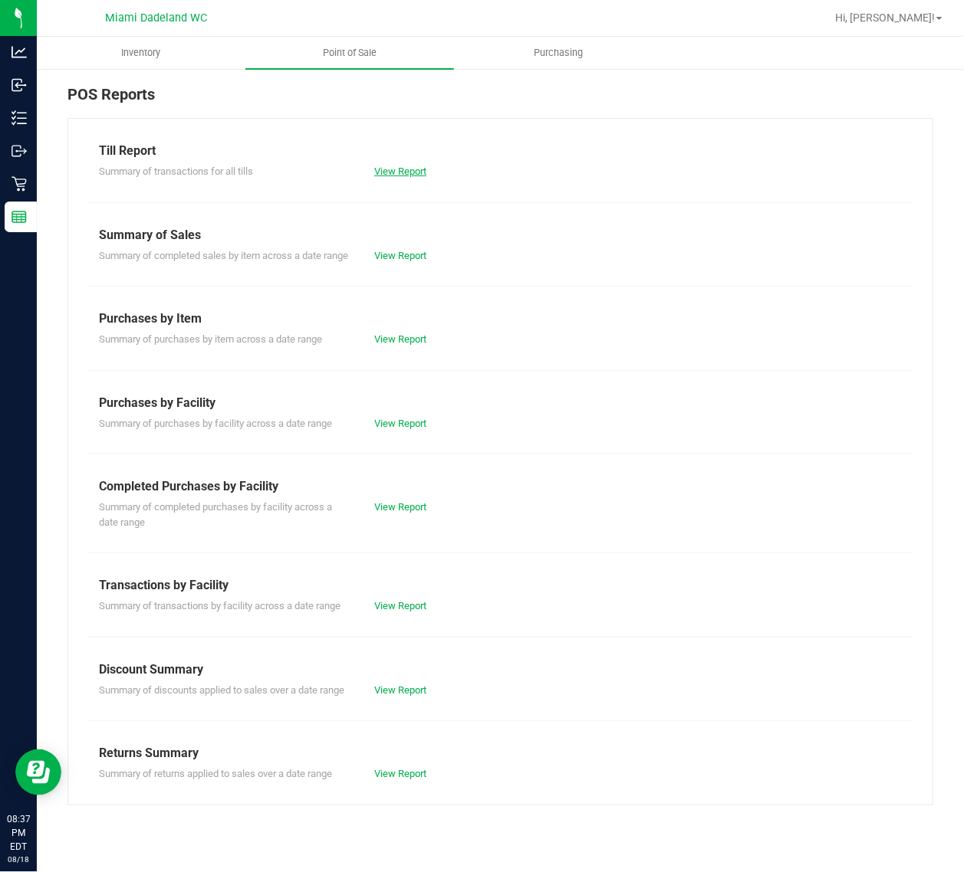
click at [399, 170] on link "View Report" at bounding box center [400, 171] width 52 height 11
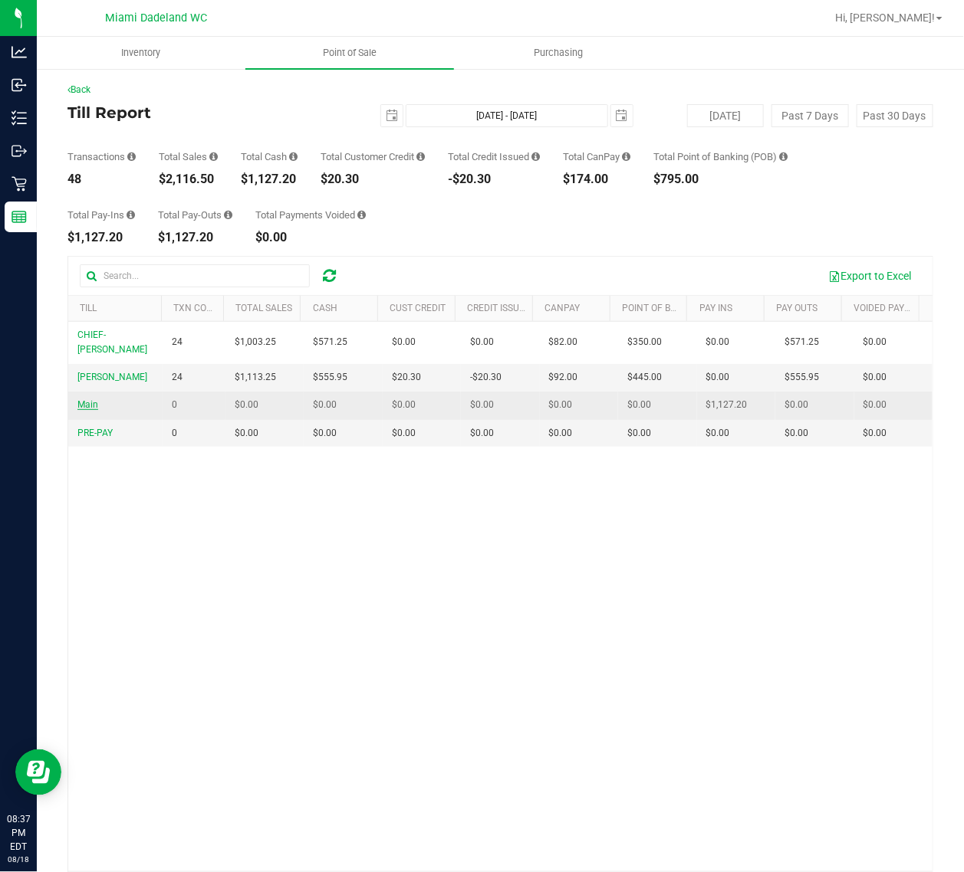
click at [94, 410] on span "Main" at bounding box center [87, 404] width 21 height 11
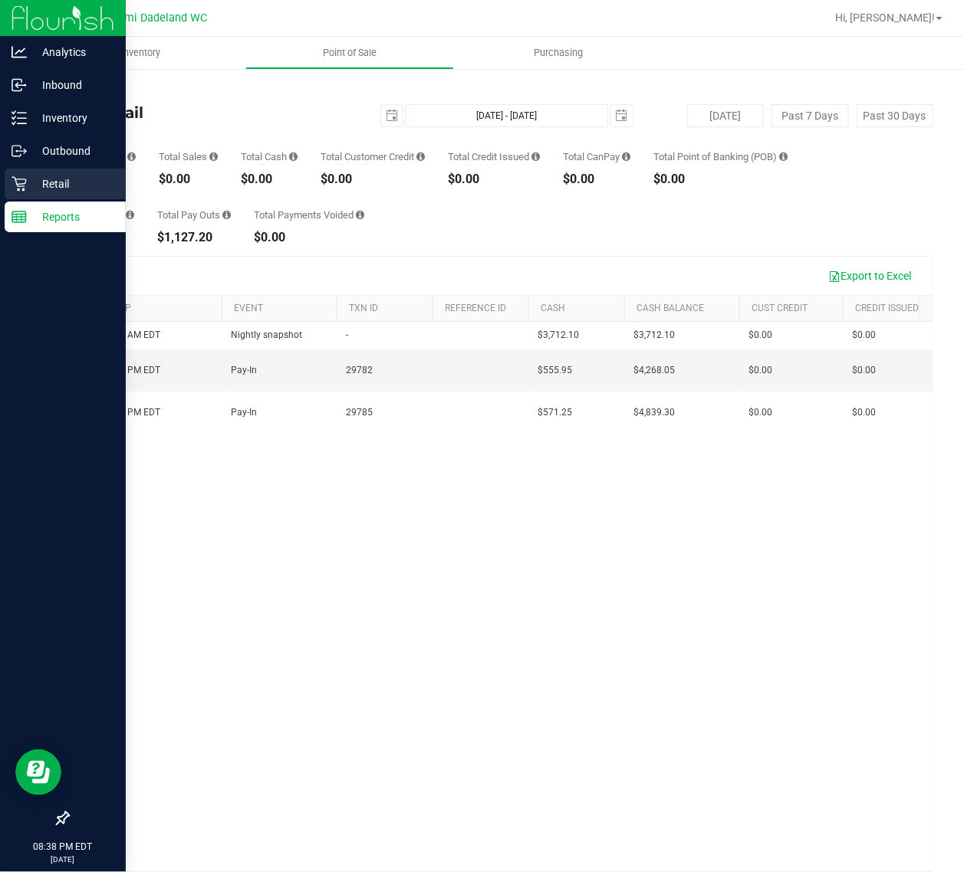
click at [28, 185] on p "Retail" at bounding box center [73, 184] width 92 height 18
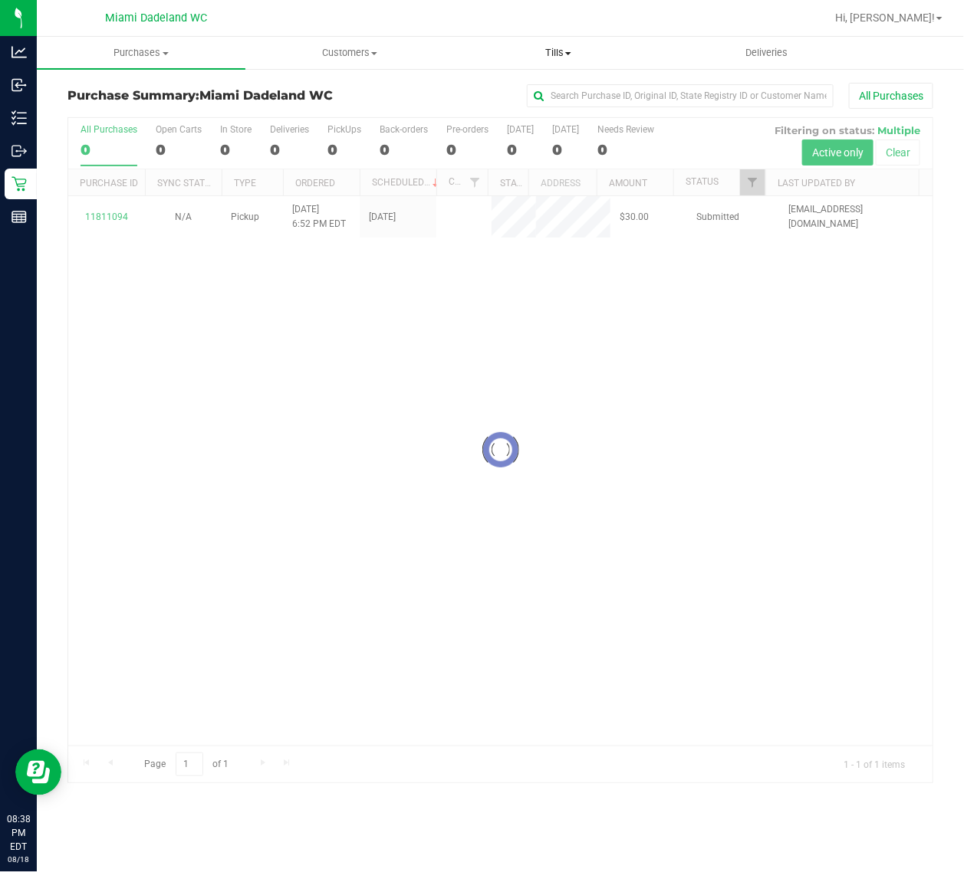
click at [558, 47] on span "Tills" at bounding box center [558, 53] width 207 height 14
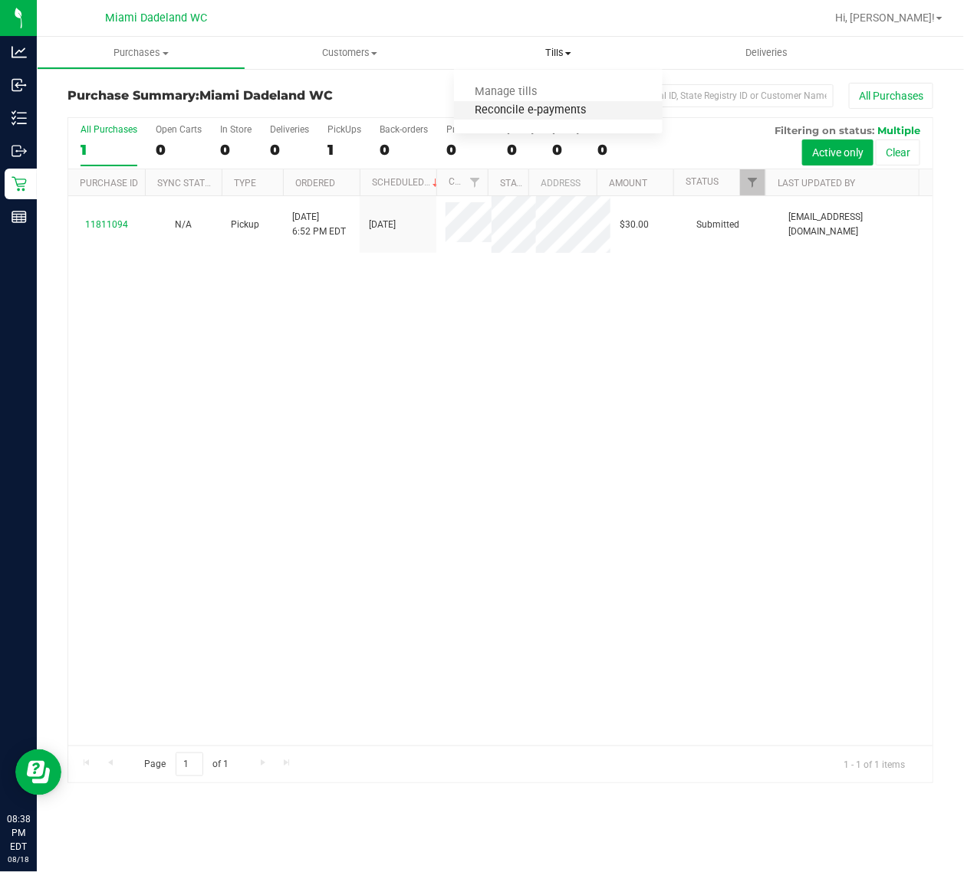
click at [524, 110] on span "Reconcile e-payments" at bounding box center [530, 110] width 153 height 13
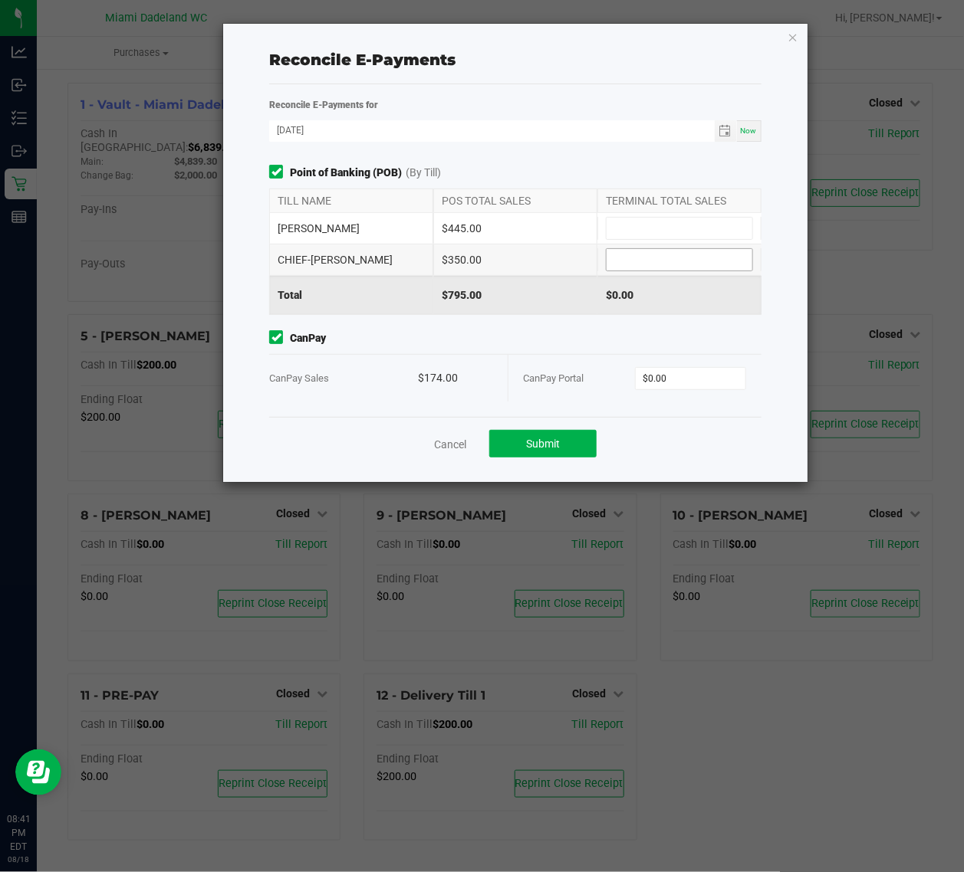
click at [640, 270] on input at bounding box center [679, 259] width 146 height 21
type input "$350.00"
click at [701, 222] on input at bounding box center [679, 228] width 146 height 21
type input "$445.00"
click at [676, 376] on input "0" at bounding box center [690, 378] width 110 height 21
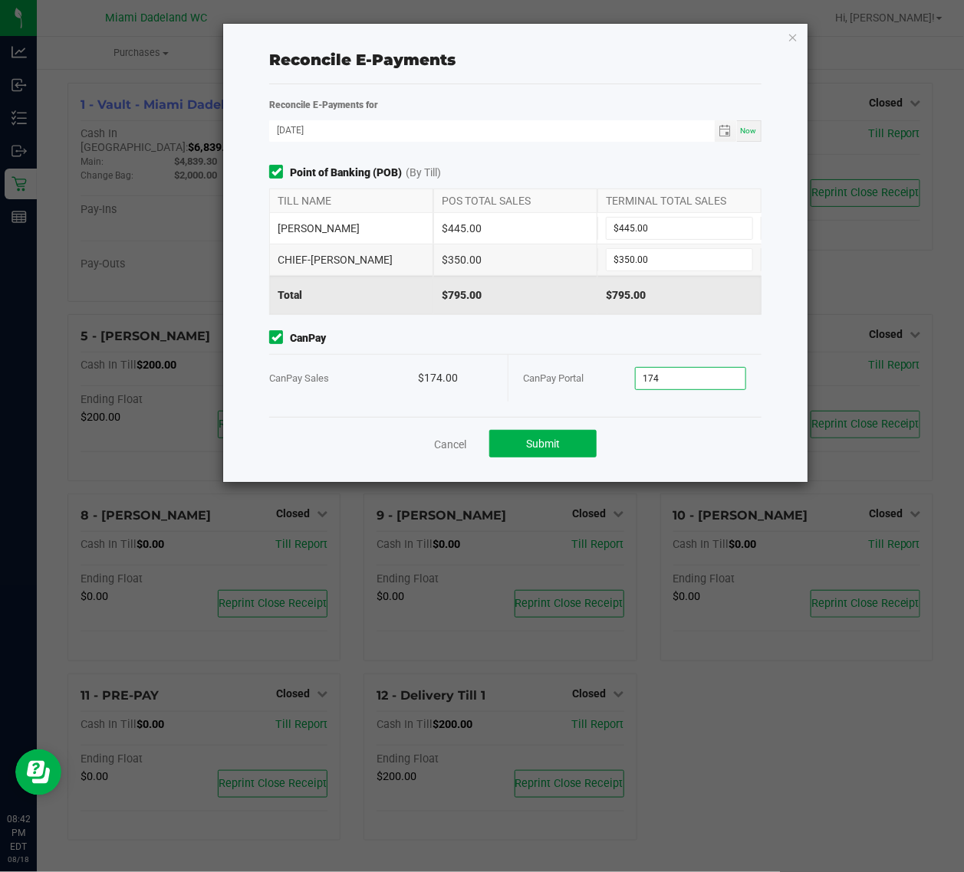
type input "$174.00"
click at [570, 353] on div "CanPay CanPay Sales $174.00 CanPay Portal $174.00" at bounding box center [515, 365] width 514 height 71
click at [546, 442] on span "Submit" at bounding box center [543, 444] width 34 height 12
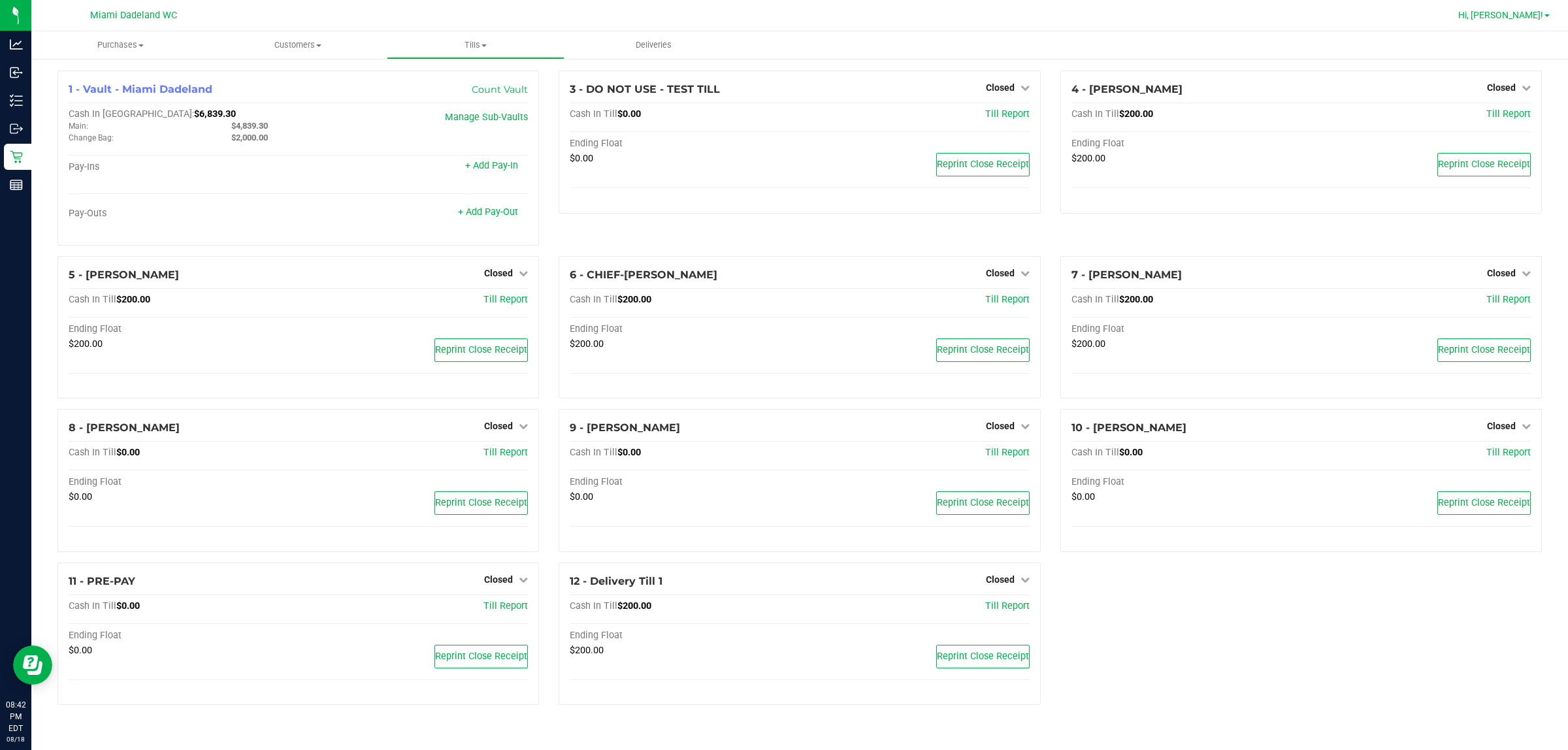
click at [1516, 20] on span "Hi, [PERSON_NAME]!" at bounding box center [1501, 14] width 85 height 10
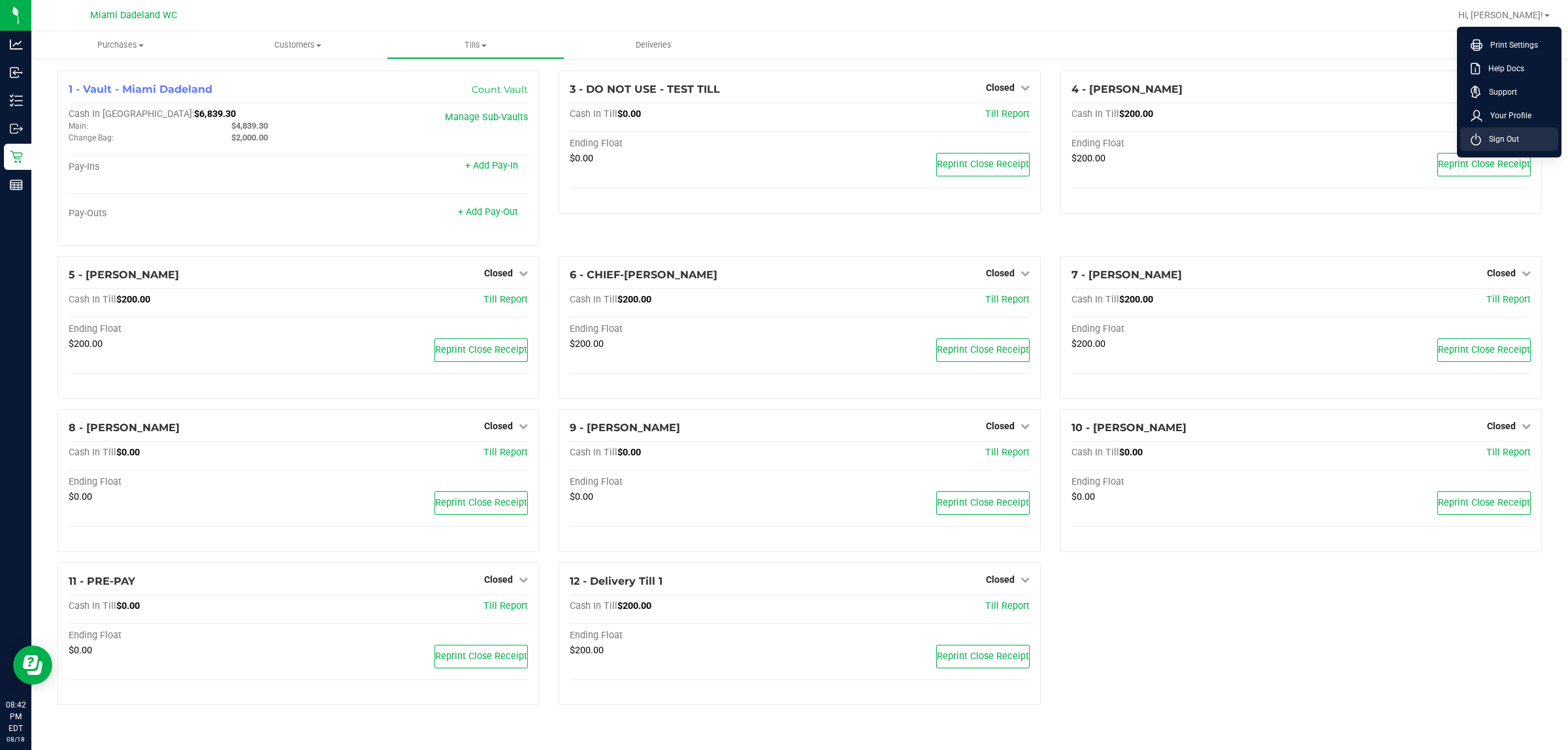
click at [1493, 136] on span "Sign Out" at bounding box center [1500, 139] width 37 height 13
